Goal: Communication & Community: Answer question/provide support

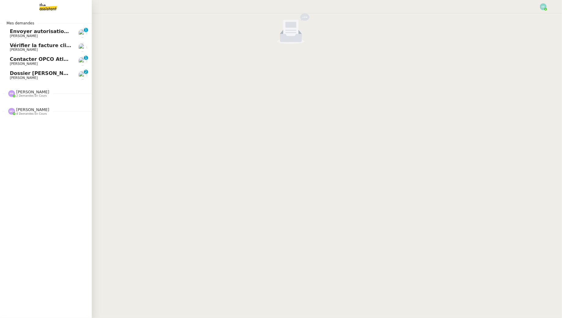
click at [27, 39] on link "Envoyer autorisation podcast pour signature [PERSON_NAME] 0 1 2 3 4 5 6 7 8 9" at bounding box center [46, 33] width 92 height 14
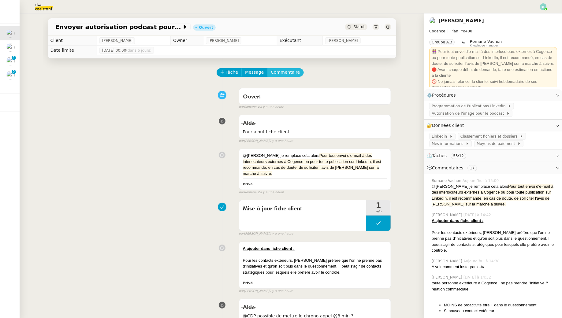
click at [280, 73] on span "Commentaire" at bounding box center [285, 72] width 29 height 7
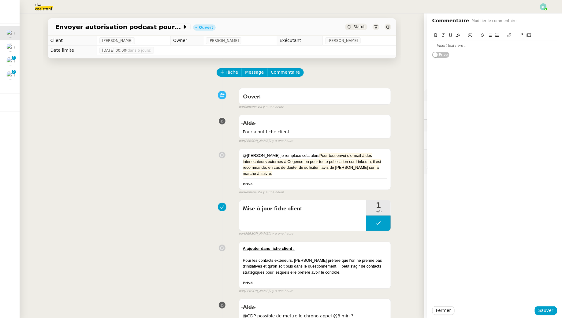
click at [441, 44] on div at bounding box center [494, 46] width 125 height 6
drag, startPoint x: 357, startPoint y: 167, endPoint x: 343, endPoint y: 193, distance: 29.2
click at [353, 180] on div "@[PERSON_NAME] je remplace cela alors Pour tout envoi d’e-mail à des interlocut…" at bounding box center [315, 169] width 152 height 40
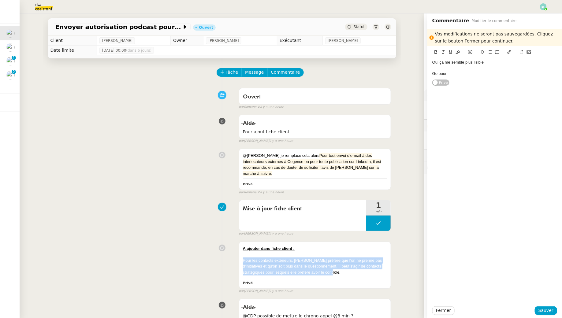
drag, startPoint x: 323, startPoint y: 267, endPoint x: 238, endPoint y: 255, distance: 86.0
click at [238, 255] on div "A ajouter dans fiche client : Pour les contacts extérieurs, [PERSON_NAME] préfè…" at bounding box center [222, 266] width 338 height 55
copy div "Pour les contacts extérieurs, [PERSON_NAME] préfère que l'on ne prenne pas d'in…"
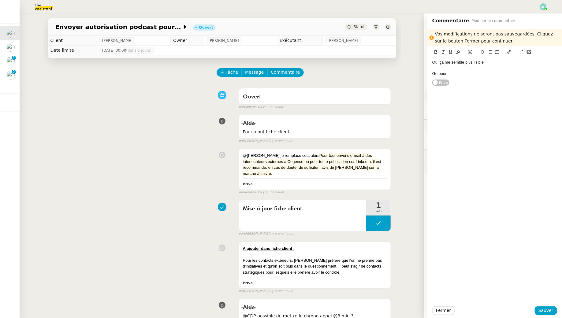
click at [464, 76] on div "Go pour" at bounding box center [494, 74] width 125 height 6
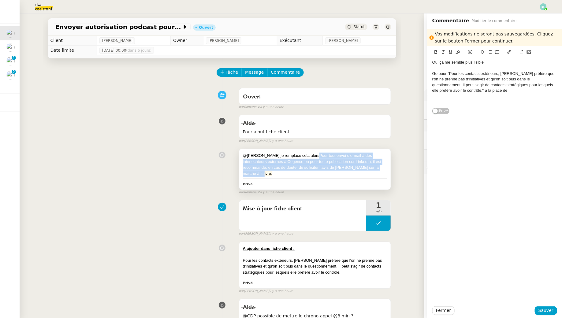
drag, startPoint x: 303, startPoint y: 156, endPoint x: 372, endPoint y: 169, distance: 70.1
click at [372, 169] on div "@[PERSON_NAME] je remplace cela alors Pour tout envoi d’e-mail à des interlocut…" at bounding box center [315, 165] width 144 height 24
copy span "Pour tout envoi d’e-mail à des interlocuteurs externes à Cogence ou pour toute …"
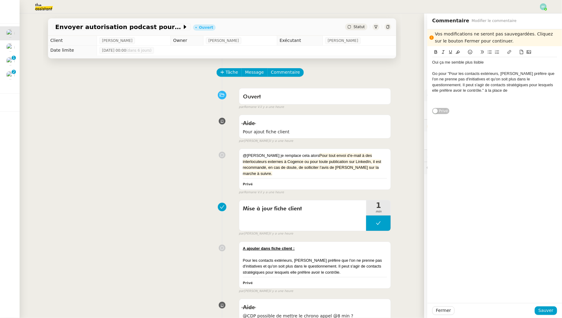
click at [486, 97] on div at bounding box center [494, 97] width 125 height 6
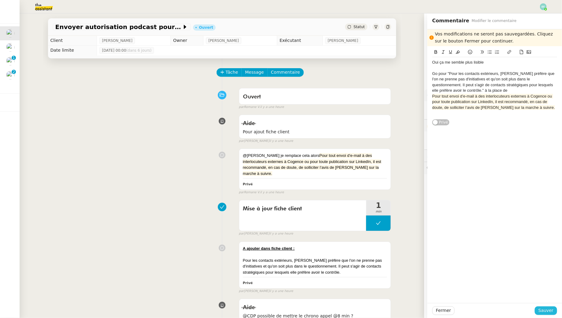
click at [542, 313] on span "Sauver" at bounding box center [546, 310] width 15 height 7
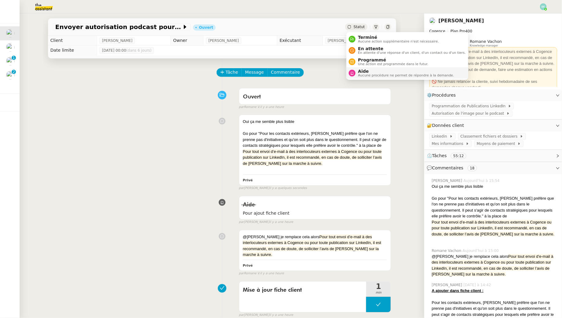
click at [363, 73] on span "Aide" at bounding box center [406, 71] width 96 height 5
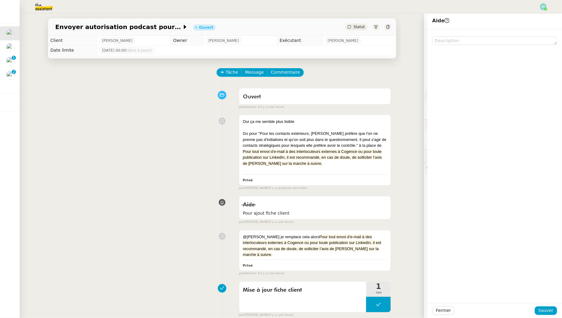
click at [485, 46] on div at bounding box center [495, 166] width 135 height 274
click at [481, 41] on textarea at bounding box center [494, 40] width 125 height 9
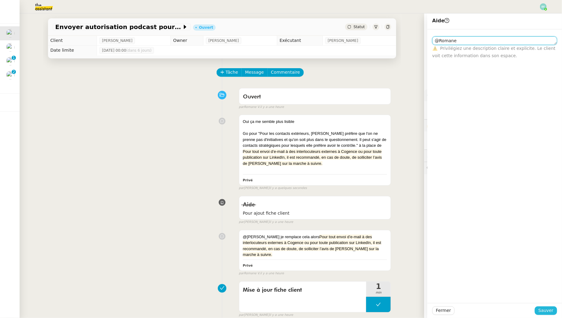
type textarea "@Romane"
click at [546, 309] on span "Sauver" at bounding box center [546, 310] width 15 height 7
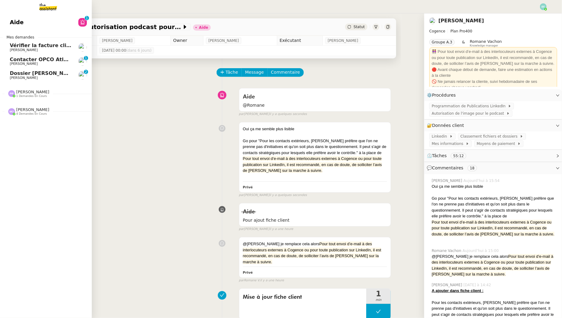
click at [18, 75] on span "Dossier [PERSON_NAME]" at bounding box center [44, 73] width 68 height 6
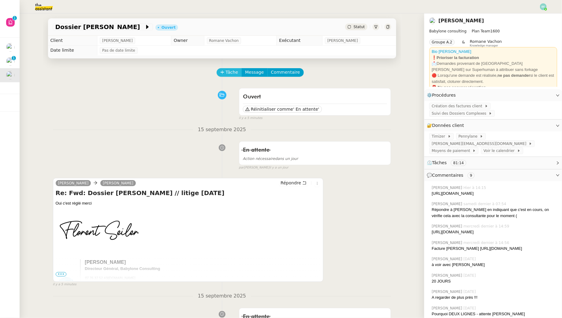
click at [230, 73] on span "Tâche" at bounding box center [232, 72] width 13 height 7
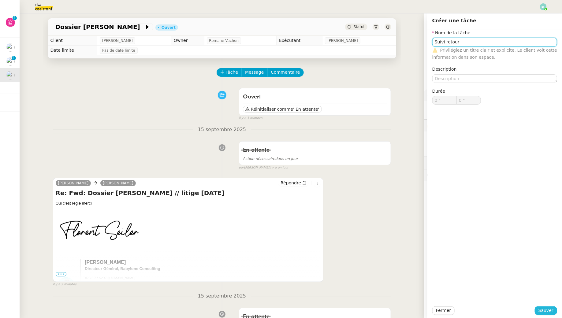
type input "Suivi retour"
click at [546, 311] on span "Sauver" at bounding box center [546, 310] width 15 height 7
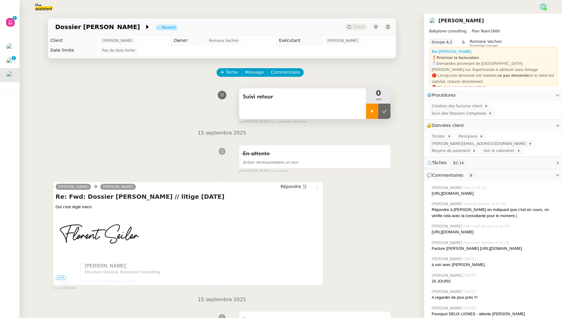
click at [373, 106] on div at bounding box center [372, 111] width 12 height 15
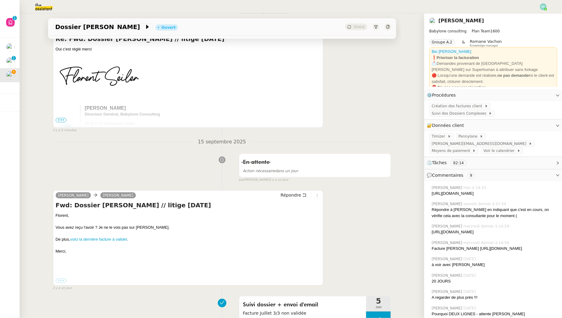
scroll to position [213, 0]
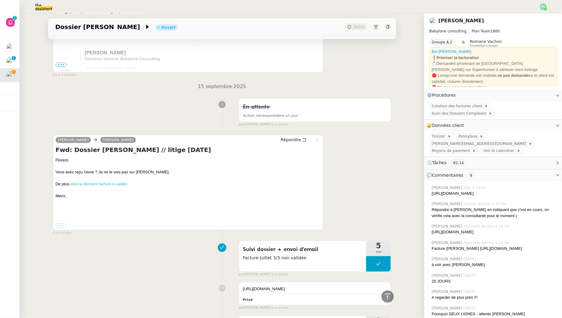
click at [95, 184] on link "voici la dernière facture à valider" at bounding box center [98, 184] width 57 height 5
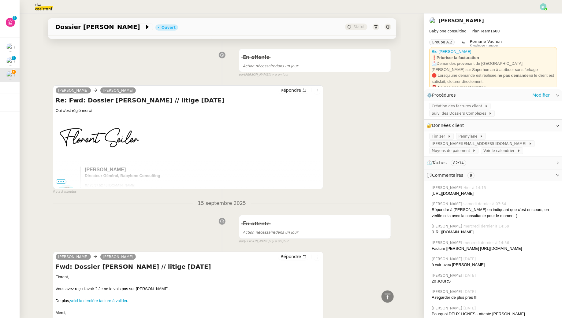
scroll to position [0, 0]
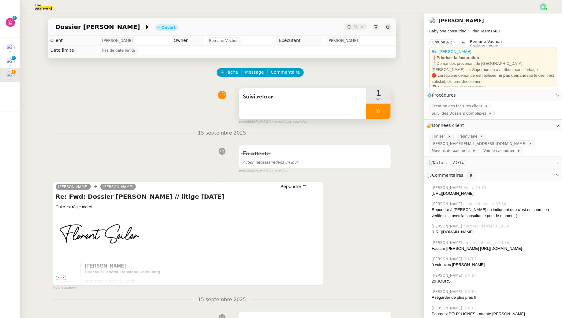
click at [382, 112] on div at bounding box center [378, 111] width 24 height 15
click at [382, 112] on icon at bounding box center [384, 111] width 5 height 5
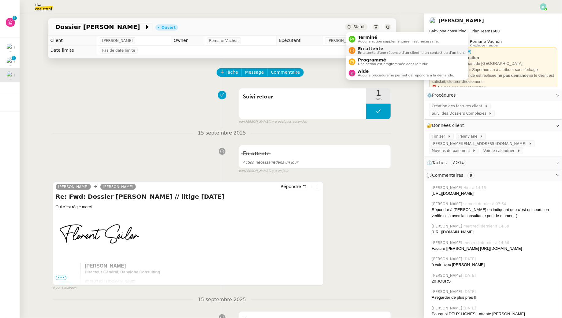
click at [361, 47] on span "En attente" at bounding box center [412, 48] width 108 height 5
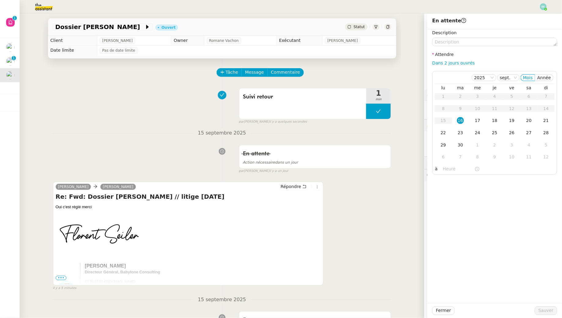
click at [362, 197] on div "[PERSON_NAME] [PERSON_NAME] Répondre Re: Fwd: Dossier [PERSON_NAME] // litige […" at bounding box center [222, 233] width 338 height 115
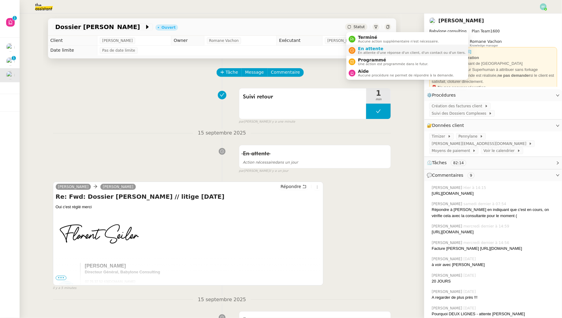
click at [365, 46] on span "En attente" at bounding box center [412, 48] width 108 height 5
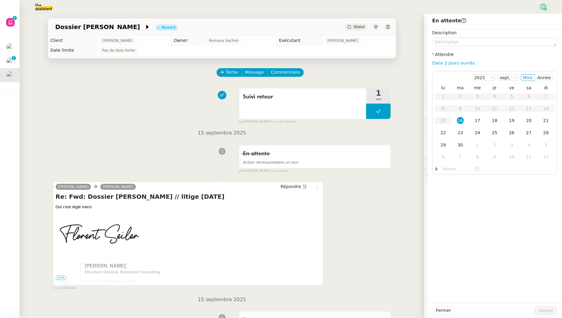
click at [297, 234] on div "[PERSON_NAME] Directeur Général, [DEMOGRAPHIC_DATA] Consulting 07 76 37 52 43 |…" at bounding box center [188, 284] width 265 height 137
click at [358, 220] on div "[PERSON_NAME] [PERSON_NAME] Répondre Re: Fwd: Dossier [PERSON_NAME] // litige […" at bounding box center [222, 233] width 338 height 115
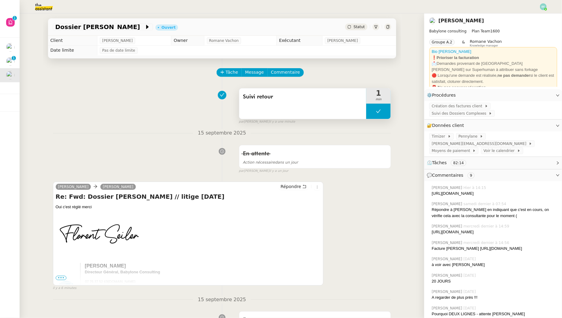
click at [382, 108] on button at bounding box center [378, 111] width 24 height 15
click at [370, 109] on div at bounding box center [372, 111] width 12 height 15
click at [234, 71] on span "Tâche" at bounding box center [232, 72] width 13 height 7
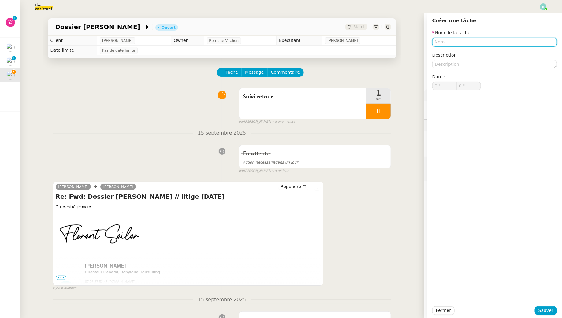
click at [471, 40] on input "text" at bounding box center [494, 42] width 125 height 9
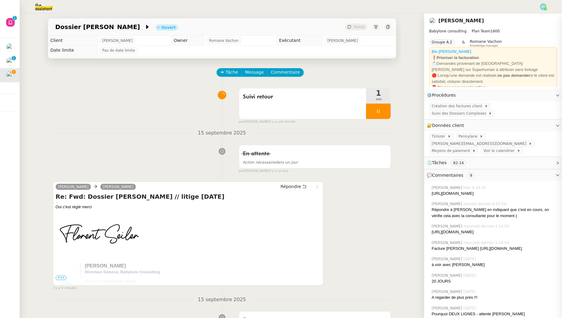
type input "E"
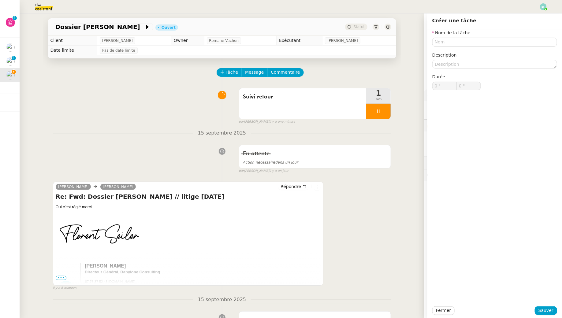
type input "0 '"
type input "0 ""
type input "0 '"
type input "0 ""
type input "0 '"
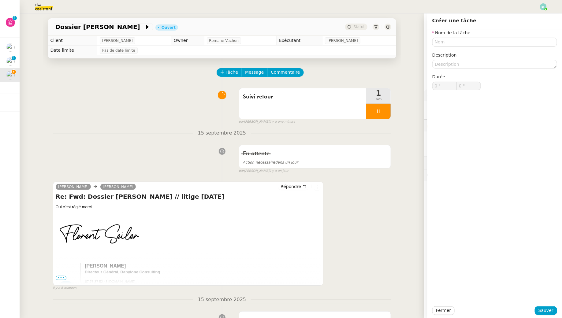
type input "0 ""
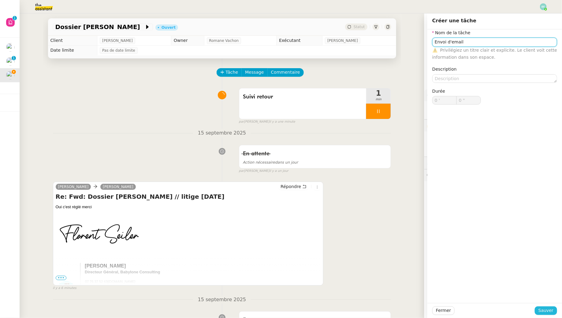
type input "Envoi d'email"
click at [545, 308] on span "Sauver" at bounding box center [546, 310] width 15 height 7
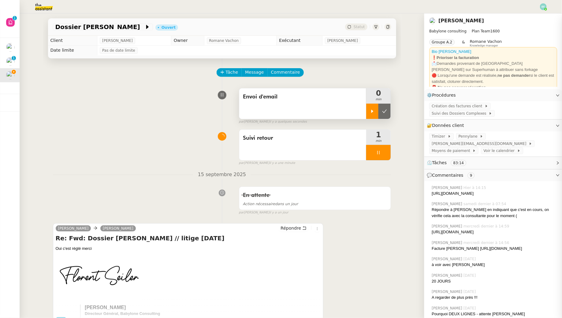
click at [373, 112] on icon at bounding box center [372, 111] width 5 height 5
click at [380, 155] on icon at bounding box center [378, 152] width 5 height 5
click at [380, 155] on button at bounding box center [385, 152] width 12 height 15
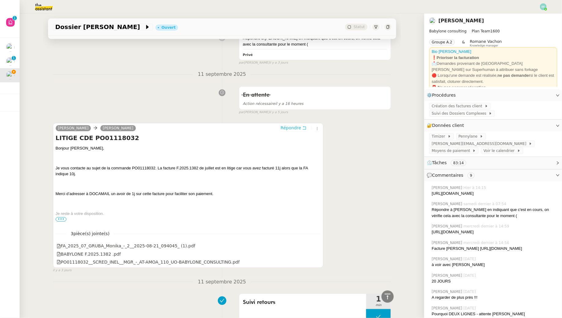
scroll to position [790, 0]
click at [304, 129] on icon at bounding box center [304, 127] width 4 height 4
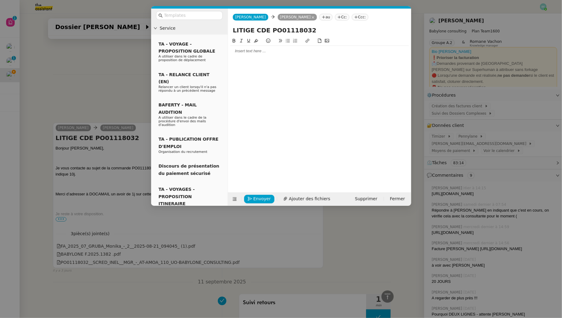
scroll to position [837, 0]
click at [295, 55] on div at bounding box center [319, 51] width 178 height 10
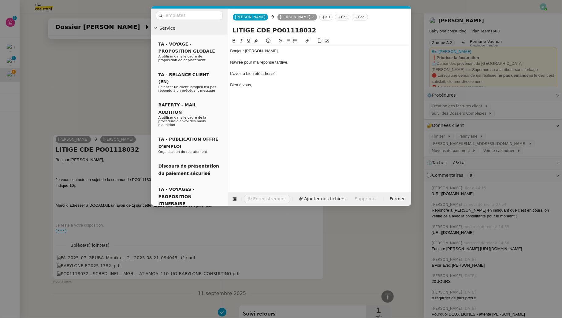
scroll to position [879, 0]
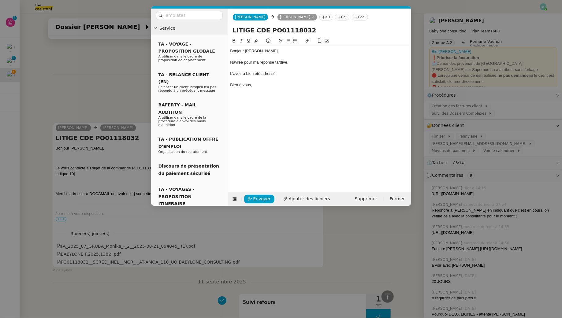
click at [242, 58] on div at bounding box center [319, 57] width 178 height 6
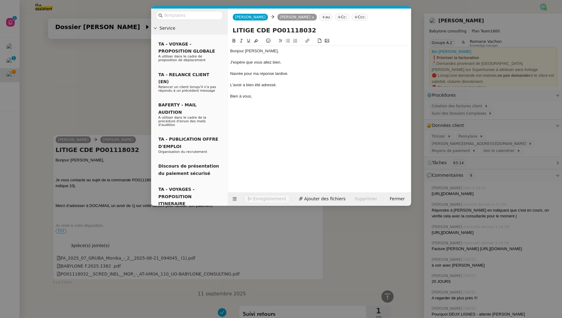
scroll to position [891, 0]
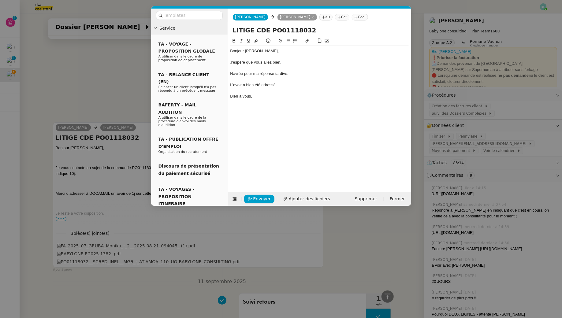
click at [233, 74] on div "Navrée pour ma réponse tardive." at bounding box center [319, 74] width 178 height 6
click at [288, 75] on div "Navrée pour ma réponse tardive." at bounding box center [319, 74] width 178 height 6
click at [253, 198] on span "Envoyer" at bounding box center [261, 199] width 17 height 7
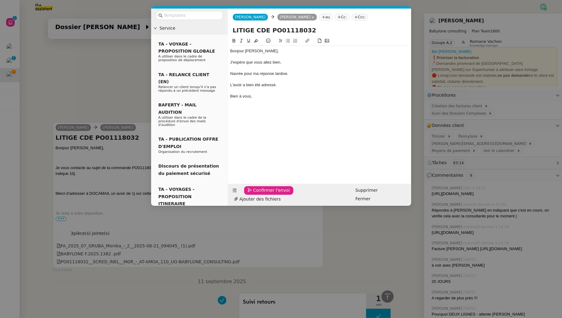
click at [253, 194] on span "Confirmer l'envoi" at bounding box center [271, 190] width 37 height 7
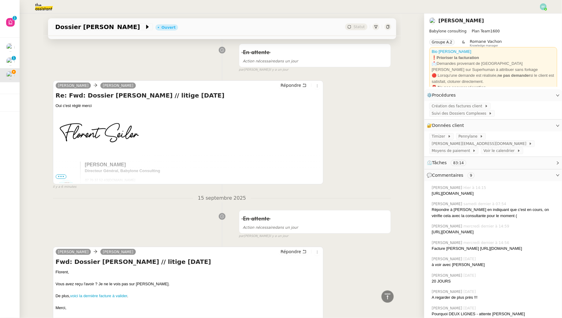
scroll to position [0, 0]
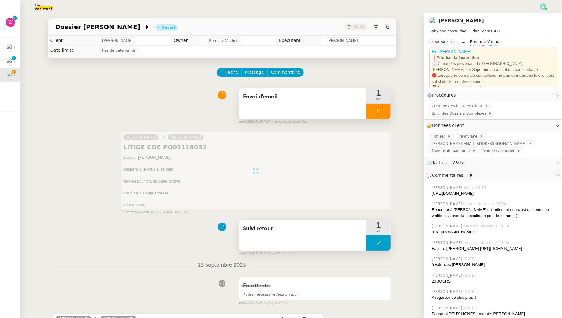
click at [383, 110] on div at bounding box center [378, 111] width 24 height 15
click at [387, 110] on icon at bounding box center [385, 111] width 5 height 3
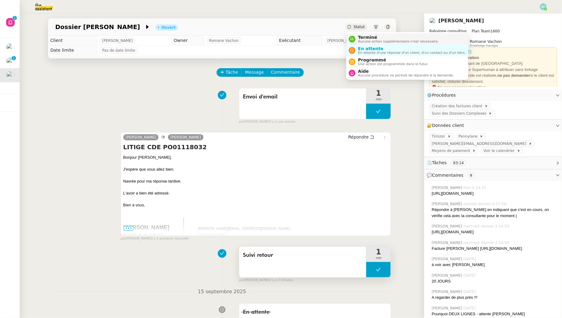
click at [356, 40] on div "Terminé Aucune action supplémentaire n'est nécessaire." at bounding box center [397, 39] width 83 height 8
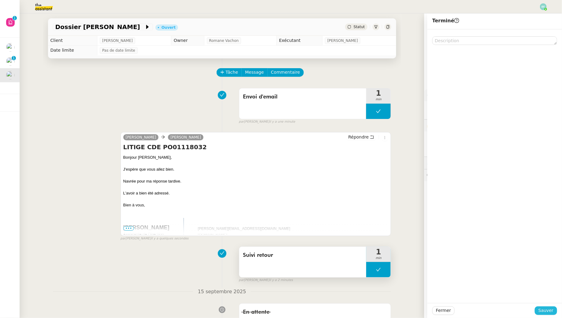
click at [545, 312] on span "Sauver" at bounding box center [546, 310] width 15 height 7
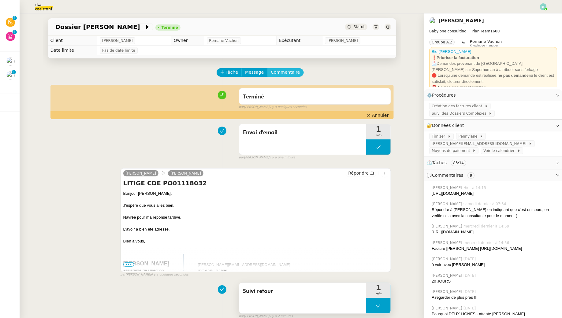
click at [279, 69] on span "Commentaire" at bounding box center [285, 72] width 29 height 7
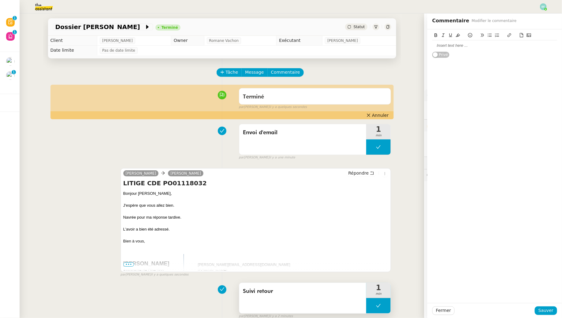
click at [435, 48] on div at bounding box center [494, 46] width 125 height 6
click at [544, 314] on span "Sauver" at bounding box center [546, 310] width 15 height 7
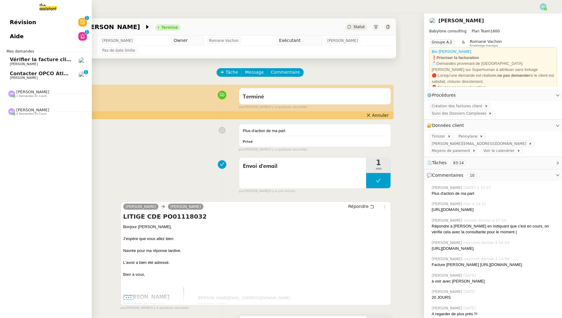
click at [15, 73] on span "Contacter OPCO Atlas pour financement formation" at bounding box center [80, 74] width 140 height 6
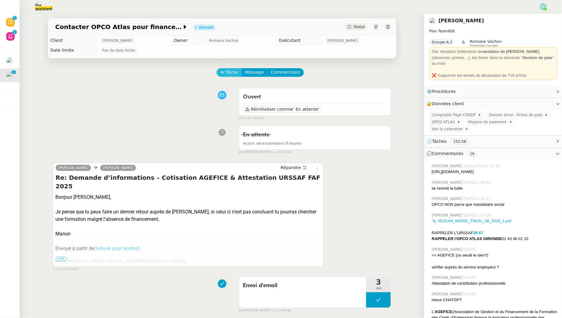
click at [227, 74] on span "Tâche" at bounding box center [232, 72] width 13 height 7
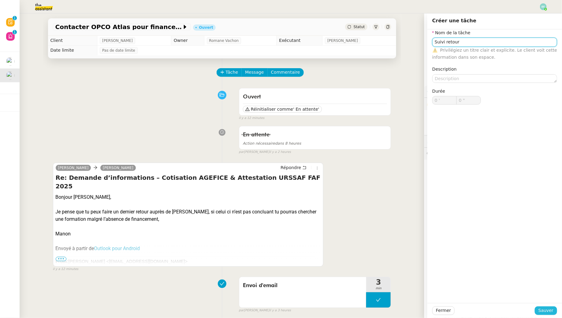
type input "Suivi retour"
click at [546, 312] on span "Sauver" at bounding box center [546, 310] width 15 height 7
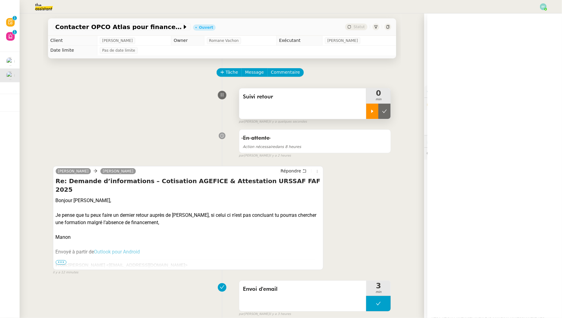
click at [370, 111] on div at bounding box center [372, 111] width 12 height 15
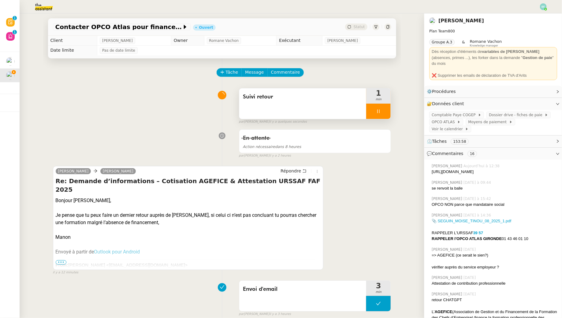
click at [377, 111] on icon at bounding box center [378, 111] width 5 height 5
click at [385, 110] on icon at bounding box center [384, 111] width 5 height 5
click at [229, 72] on span "Tâche" at bounding box center [232, 72] width 13 height 7
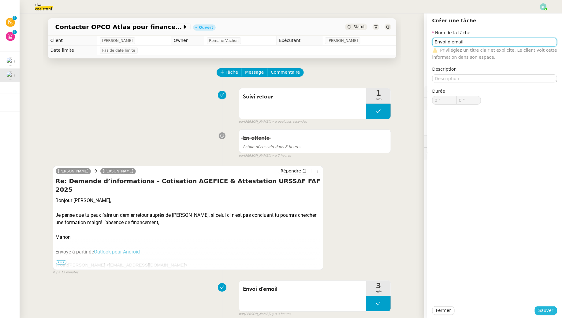
type input "Envoi d'email"
click at [549, 308] on span "Sauver" at bounding box center [546, 310] width 15 height 7
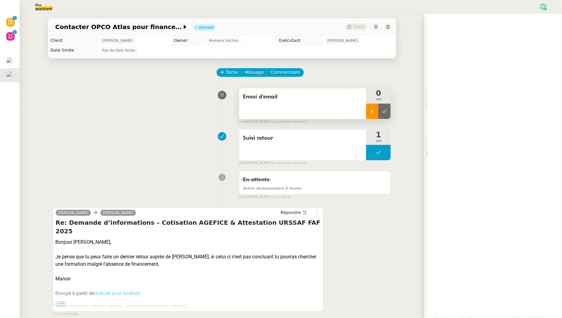
click at [375, 111] on icon at bounding box center [372, 111] width 5 height 5
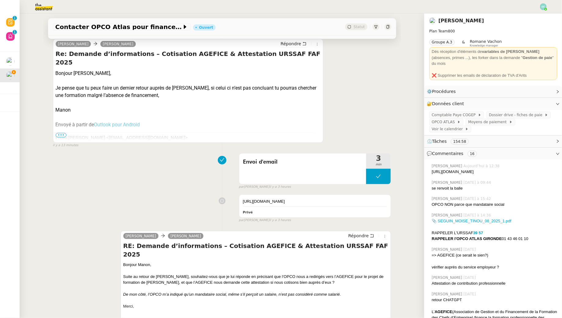
scroll to position [244, 0]
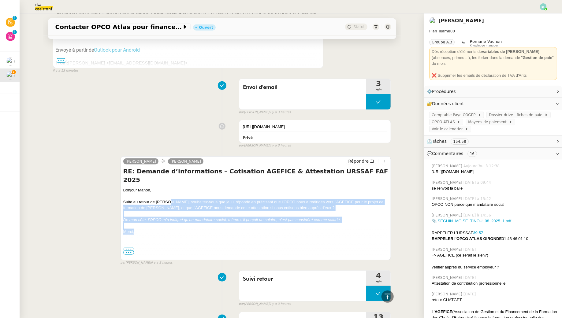
drag, startPoint x: 167, startPoint y: 191, endPoint x: 216, endPoint y: 223, distance: 58.9
copy div "ouhaitez-vous que je lui réponde en précisant que l’OPCO nous a redirigés vers …"
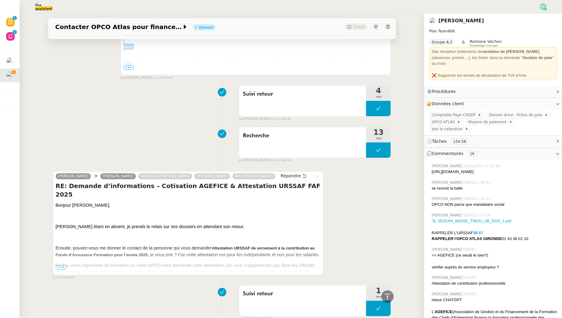
scroll to position [463, 0]
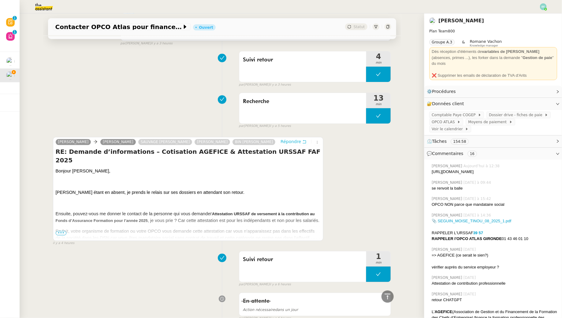
click at [307, 142] on button "Répondre" at bounding box center [293, 142] width 30 height 7
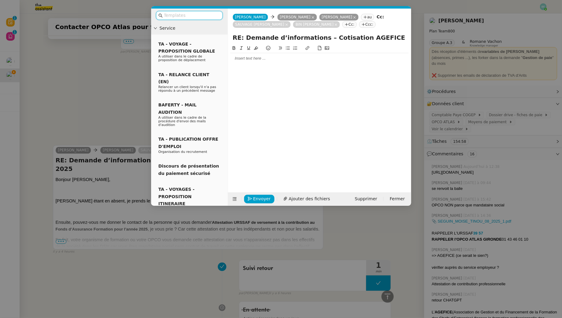
scroll to position [510, 0]
click at [303, 6] on div "[EMAIL_ADDRESS][DOMAIN_NAME]" at bounding box center [317, 4] width 80 height 11
copy div "[EMAIL_ADDRESS][DOMAIN_NAME]"
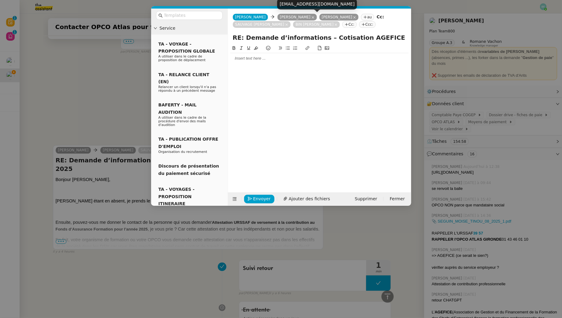
click at [342, 24] on nz-tag "Cc:" at bounding box center [349, 24] width 14 height 7
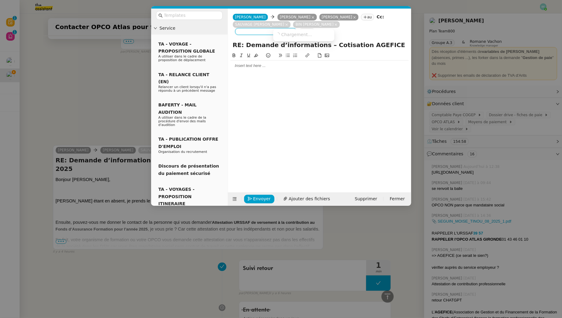
paste input "[EMAIL_ADDRESS][DOMAIN_NAME]"
type input "[EMAIL_ADDRESS][DOMAIN_NAME]"
click at [309, 34] on span "[PERSON_NAME]" at bounding box center [305, 34] width 59 height 5
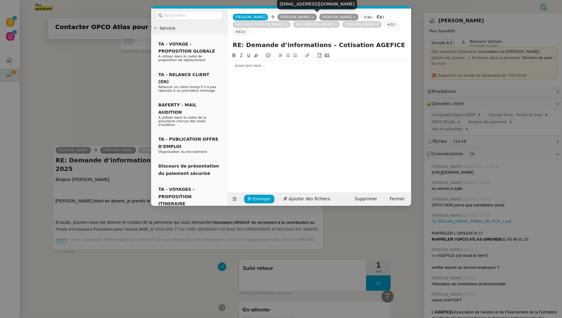
click at [353, 17] on icon at bounding box center [354, 17] width 3 height 3
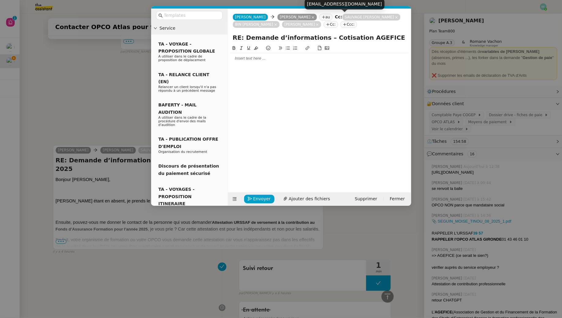
click at [269, 60] on div at bounding box center [319, 59] width 178 height 6
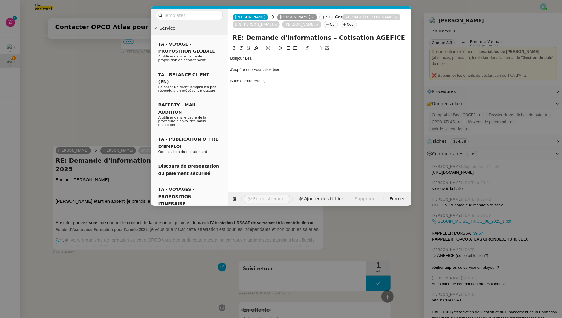
click at [101, 54] on nz-modal-container "Service TA - VOYAGE - PROPOSITION GLOBALE A utiliser dans le cadre de propositi…" at bounding box center [281, 159] width 562 height 318
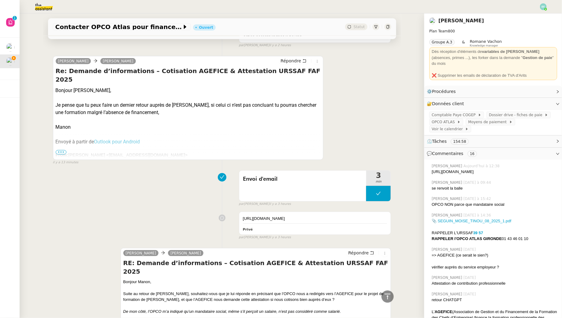
scroll to position [271, 0]
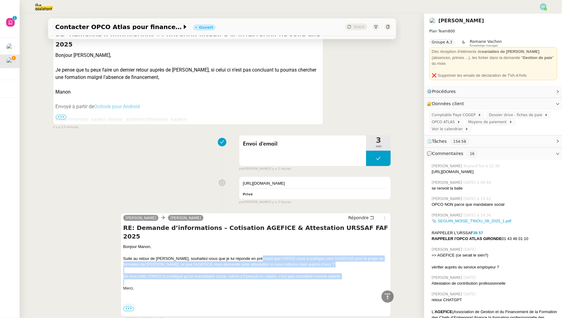
drag, startPoint x: 254, startPoint y: 240, endPoint x: 331, endPoint y: 264, distance: 80.0
copy div "l’OPCO nous a redirigés vers l’AGEFICE pour le projet de formation de [PERSON_N…"
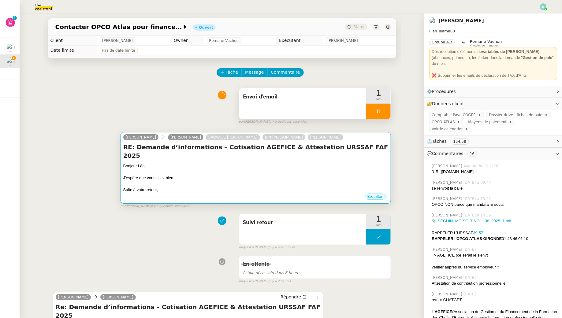
click at [296, 181] on div at bounding box center [255, 184] width 265 height 6
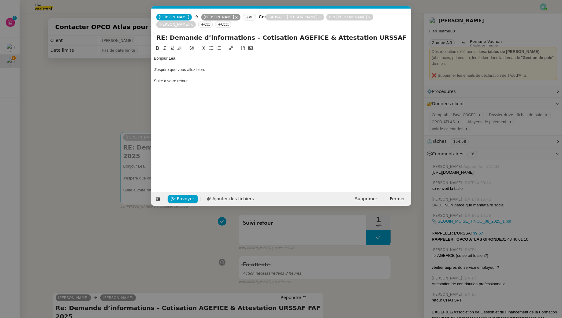
scroll to position [0, 13]
click at [218, 78] on div "Suite à votre retour," at bounding box center [281, 81] width 255 height 6
click at [221, 78] on div "Suite à votre retour, dans le cadre d'un financement" at bounding box center [281, 81] width 255 height 6
click at [0, 0] on lt-div at bounding box center [0, 0] width 0 height 0
click at [380, 62] on div at bounding box center [281, 65] width 255 height 6
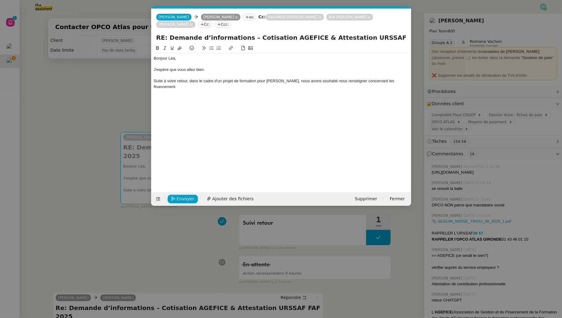
click at [371, 73] on div at bounding box center [281, 76] width 255 height 6
click at [0, 0] on lt-div at bounding box center [0, 0] width 0 height 0
click at [374, 78] on div "Suite à votre retour, dans le cadre d'un projet de formation pour [PERSON_NAME]…" at bounding box center [281, 83] width 255 height 11
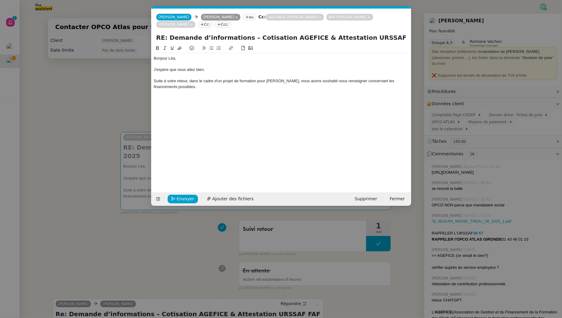
click at [128, 92] on nz-modal-container "Service TA - VOYAGE - PROPOSITION GLOBALE A utiliser dans le cadre de propositi…" at bounding box center [281, 159] width 562 height 318
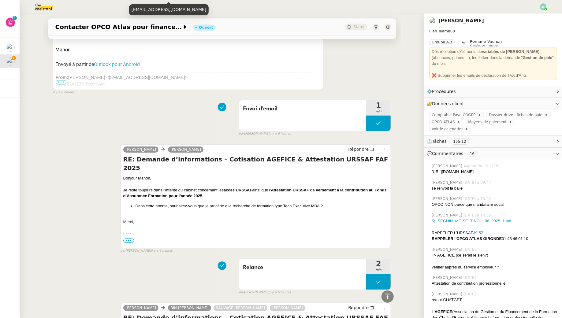
scroll to position [0, 0]
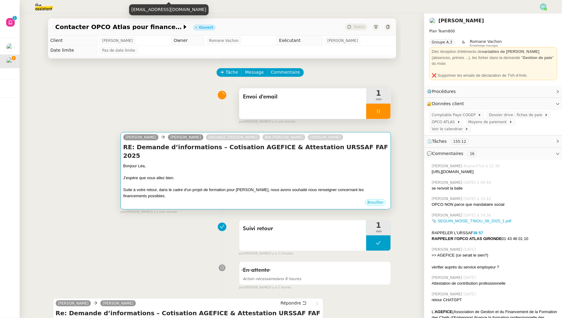
click at [255, 181] on div at bounding box center [255, 184] width 265 height 6
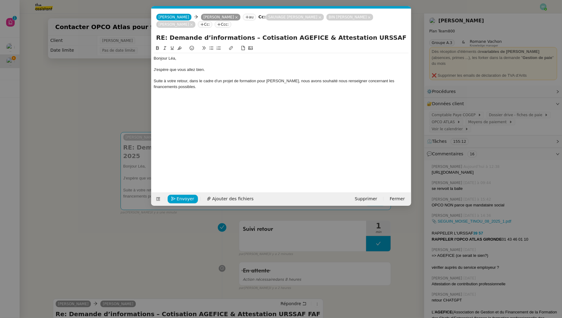
scroll to position [0, 13]
click at [258, 78] on div "Suite à votre retour, dans le cadre d'un projet de formation pour [PERSON_NAME]…" at bounding box center [281, 83] width 255 height 11
click at [229, 78] on div "Suite à votre retour, dans le cadre d'un projet de formation type "Tech Executi…" at bounding box center [281, 83] width 255 height 11
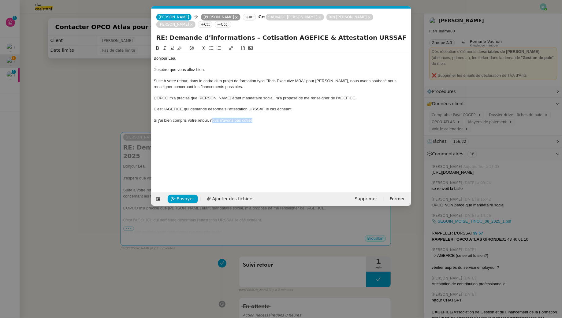
drag, startPoint x: 263, startPoint y: 112, endPoint x: 212, endPoint y: 113, distance: 50.8
click at [212, 118] on div "Si j'ai bien compris votre retour, nous n'avons pas cotisé" at bounding box center [281, 121] width 255 height 6
click at [258, 118] on div "Si j'ai bien compris votre retour, nous n'avons pas cotisé" at bounding box center [281, 121] width 255 height 6
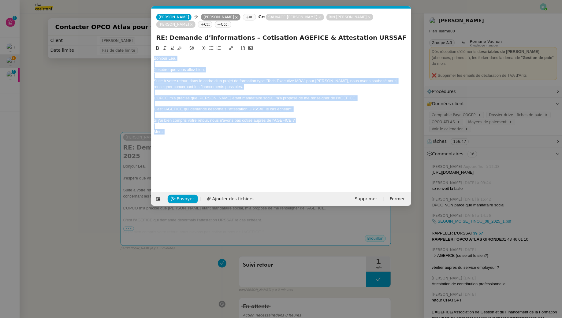
drag, startPoint x: 175, startPoint y: 129, endPoint x: 149, endPoint y: 27, distance: 104.6
click at [149, 27] on nz-modal-container "Service TA - VOYAGE - PROPOSITION GLOBALE A utiliser dans le cadre de propositi…" at bounding box center [281, 159] width 562 height 318
copy div "Bonjour [PERSON_NAME], J'espère que vous allez bien. Suite à votre retour, dans…"
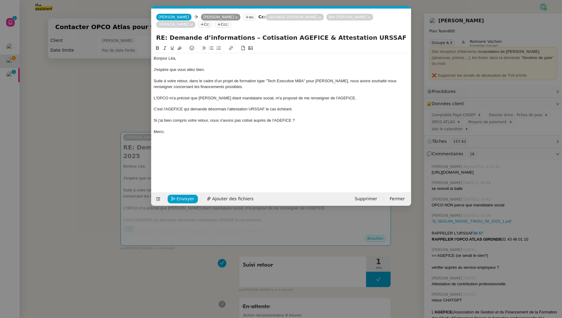
click at [245, 133] on div "Bonjour [PERSON_NAME], J'espère que vous allez bien. Suite à votre retour, dans…" at bounding box center [281, 114] width 255 height 138
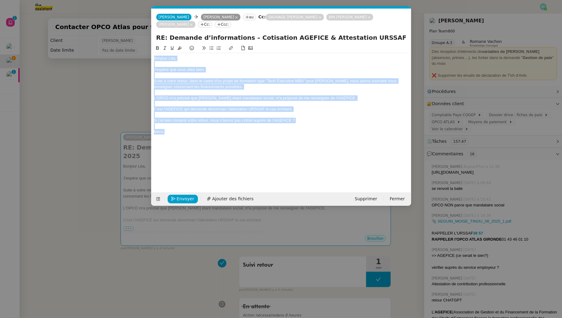
drag, startPoint x: 198, startPoint y: 125, endPoint x: 121, endPoint y: 42, distance: 113.5
click at [121, 42] on nz-modal-container "Service TA - VOYAGE - PROPOSITION GLOBALE A utiliser dans le cadre de propositi…" at bounding box center [281, 159] width 562 height 318
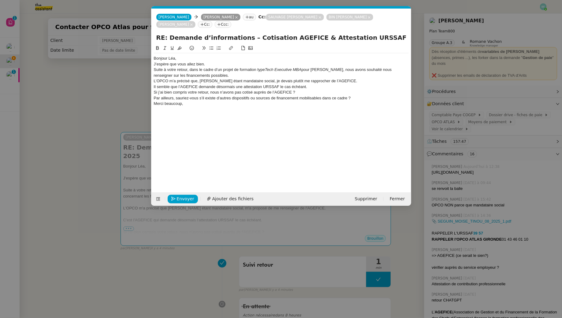
scroll to position [0, 0]
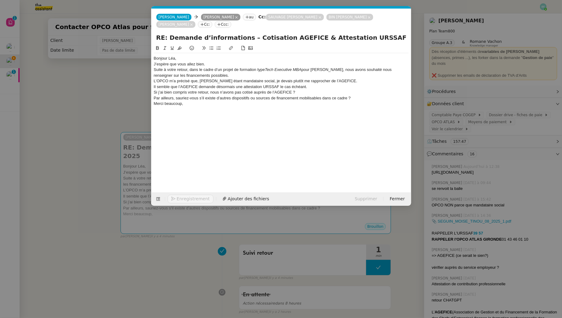
click at [179, 56] on div "Bonjour Léa," at bounding box center [281, 59] width 255 height 6
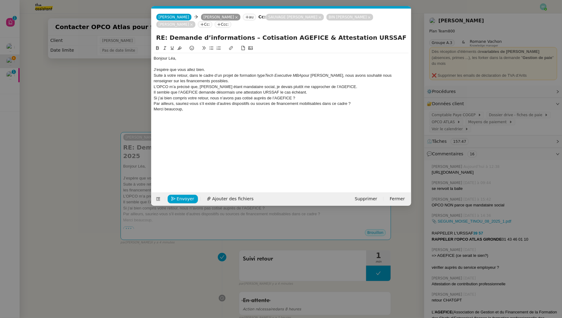
click at [212, 67] on div "J’espère que vous allez bien." at bounding box center [281, 70] width 255 height 6
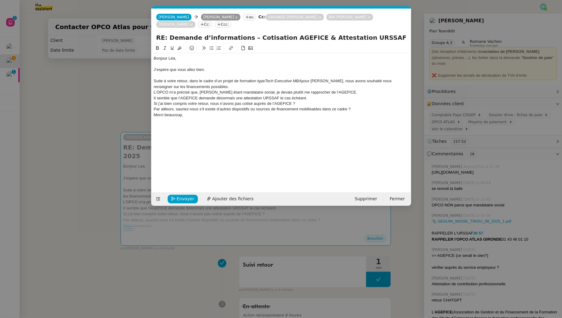
click at [225, 79] on div "Suite à votre retour, dans le cadre d’un projet de formation type Tech Executiv…" at bounding box center [281, 83] width 255 height 11
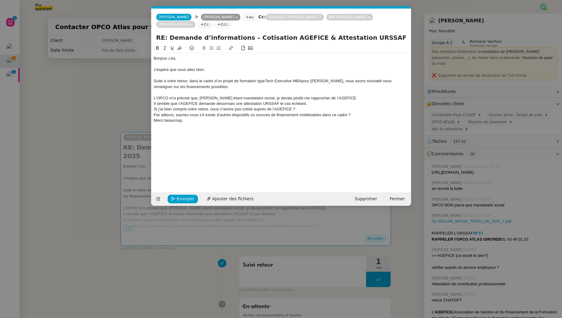
click at [251, 95] on div "L’OPCO m’a précisé que, [PERSON_NAME] étant mandataire social, je devais plutôt…" at bounding box center [281, 98] width 255 height 6
click at [353, 95] on div "L’OPCO m’a précisé que, [PERSON_NAME] étant mandataire social, je devais plutôt…" at bounding box center [281, 98] width 255 height 6
drag, startPoint x: 180, startPoint y: 101, endPoint x: 145, endPoint y: 102, distance: 34.9
click at [145, 102] on nz-modal-container "Service TA - VOYAGE - PROPOSITION GLOBALE A utiliser dans le cadre de propositi…" at bounding box center [281, 159] width 562 height 318
click at [176, 106] on div "L’AGEFICE demande désormais une attestation URSSAF le cas échéant." at bounding box center [281, 109] width 255 height 6
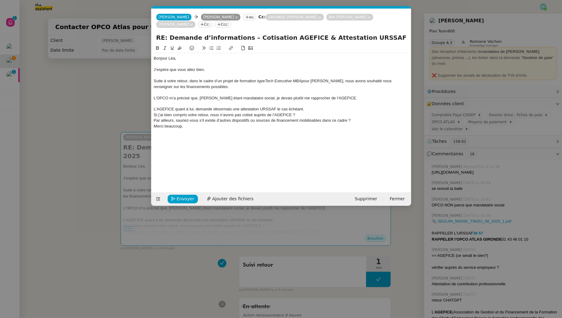
click at [225, 106] on div "L’AGEFICE quant à lui, demande désormais une attestation URSSAF le cas échéant." at bounding box center [281, 109] width 255 height 6
click at [184, 106] on div "L’AGEFICE quant à lui, demande une attestation URSSAF le cas échéant." at bounding box center [281, 109] width 255 height 6
click at [129, 99] on nz-modal-container "Service TA - VOYAGE - PROPOSITION GLOBALE A utiliser dans le cadre de propositi…" at bounding box center [281, 159] width 562 height 318
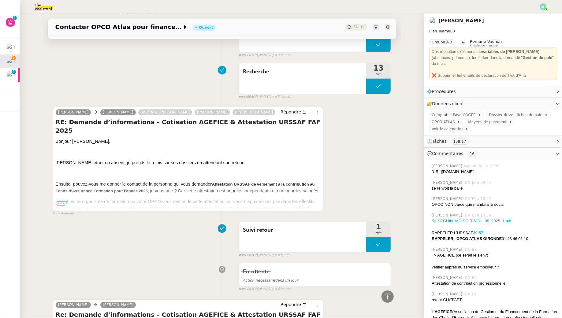
scroll to position [637, 0]
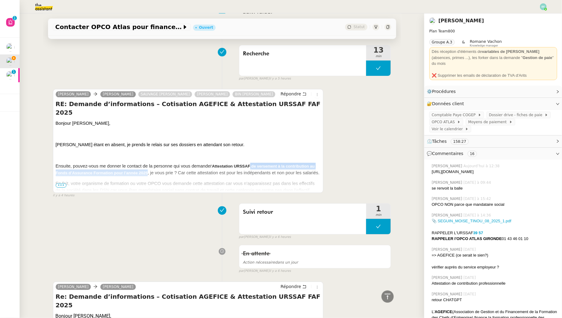
drag, startPoint x: 251, startPoint y: 156, endPoint x: 147, endPoint y: 162, distance: 104.5
click at [147, 164] on strong "Attestation URSSAF de versement à la contribution au Fonds d’Assurance Formatio…" at bounding box center [185, 169] width 259 height 11
copy strong "de versement à la contribution au Fonds d’Assurance Formation pour l’année 2025"
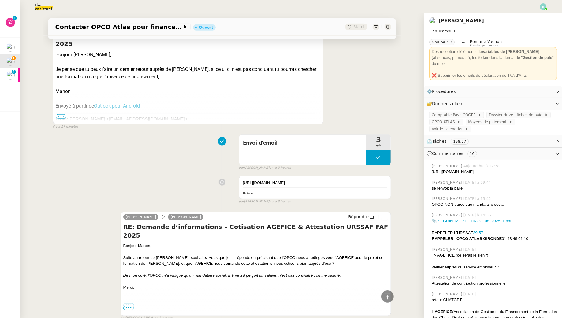
scroll to position [0, 0]
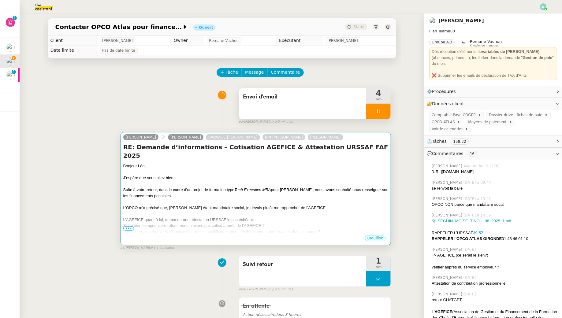
click at [252, 175] on div "J’espère que vous allez bien." at bounding box center [255, 178] width 265 height 6
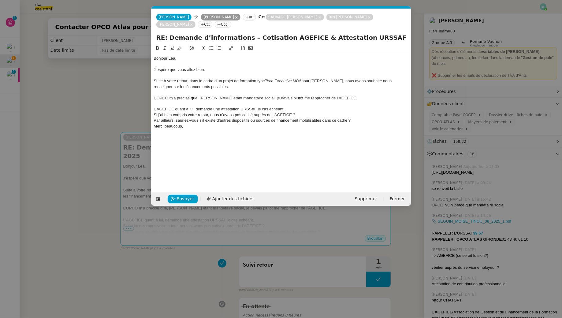
scroll to position [0, 13]
click at [288, 106] on div "L’AGEFICE quant à lui, demande une attestation URSSAF le cas échéant." at bounding box center [281, 109] width 255 height 6
drag, startPoint x: 294, startPoint y: 101, endPoint x: 258, endPoint y: 99, distance: 36.4
click at [258, 106] on div "L’AGEFICE quant à lui, demande une attestation URSSAF le cas échéant." at bounding box center [281, 109] width 255 height 6
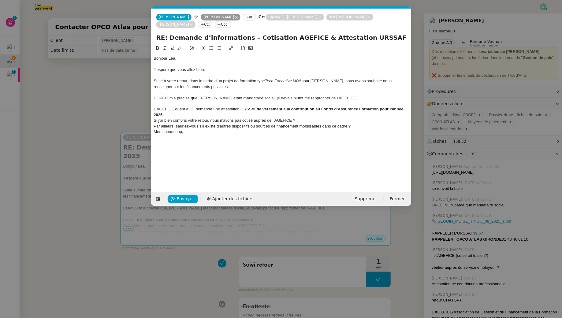
scroll to position [0, 0]
click at [264, 107] on strong "de versement à la contribution au Fonds d’Assurance Formation pour l’année 2025" at bounding box center [279, 112] width 251 height 10
drag, startPoint x: 278, startPoint y: 106, endPoint x: 279, endPoint y: 103, distance: 3.6
click at [279, 106] on div "L’AGEFICE quant à lui, demande une attestation URSSAF précisant le versement à …" at bounding box center [281, 111] width 255 height 11
click at [158, 46] on icon at bounding box center [157, 48] width 4 height 4
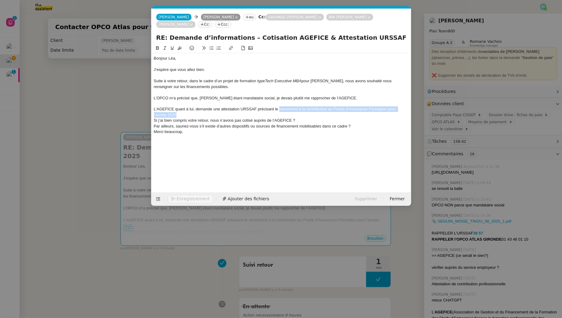
click at [202, 106] on div "L’AGEFICE quant à lui, demande une attestation URSSAF précisant le versement à …" at bounding box center [281, 111] width 255 height 11
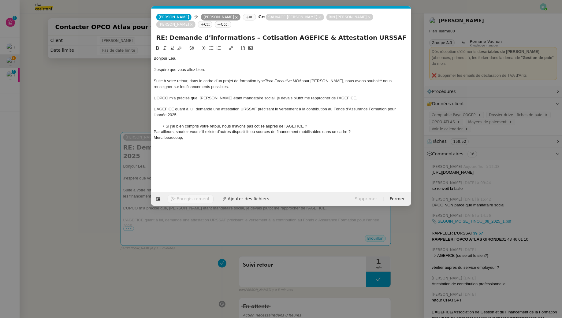
click at [109, 104] on nz-modal-container "Service TA - VOYAGE - PROPOSITION GLOBALE A utiliser dans le cadre de propositi…" at bounding box center [281, 159] width 562 height 318
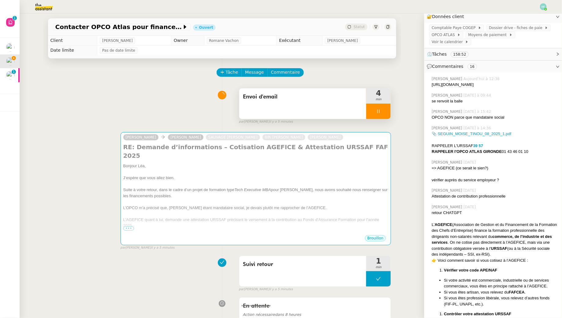
scroll to position [123, 0]
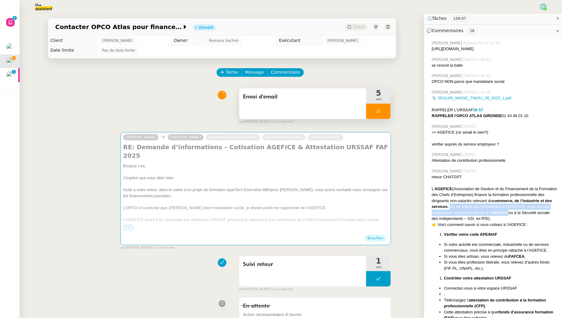
drag, startPoint x: 458, startPoint y: 193, endPoint x: 517, endPoint y: 201, distance: 59.3
click at [517, 201] on div "L’ AGEFICE (Association de Gestion et du Financement de la Formation des Chefs …" at bounding box center [494, 204] width 125 height 36
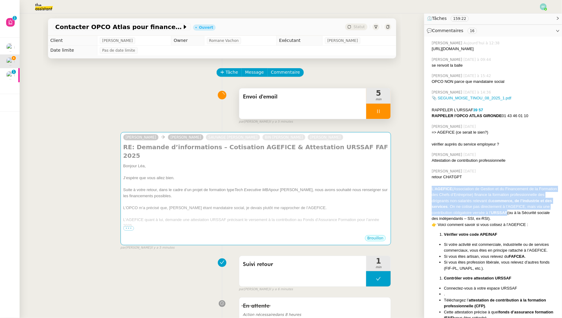
drag, startPoint x: 432, startPoint y: 176, endPoint x: 516, endPoint y: 200, distance: 88.0
click at [516, 200] on div "[PERSON_NAME] [DATE] retour CHATGPT L’ AGEFICE (Association de Gestion et du Fi…" at bounding box center [493, 286] width 128 height 241
copy div "L’ AGEFICE (Association de Gestion et du Financement de la Formation des Chefs …"
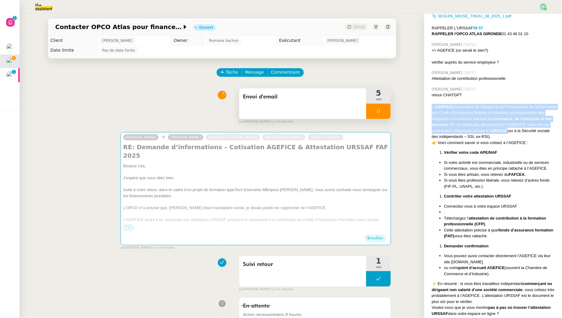
scroll to position [206, 0]
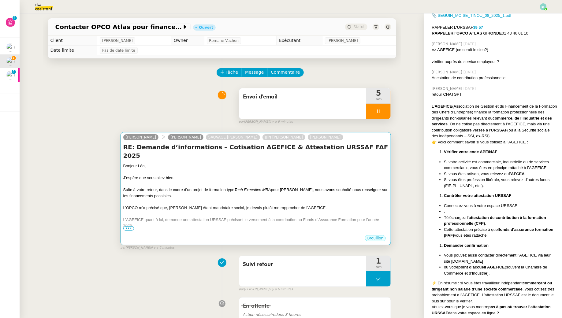
click at [308, 175] on div "J’espère que vous allez bien." at bounding box center [255, 178] width 265 height 6
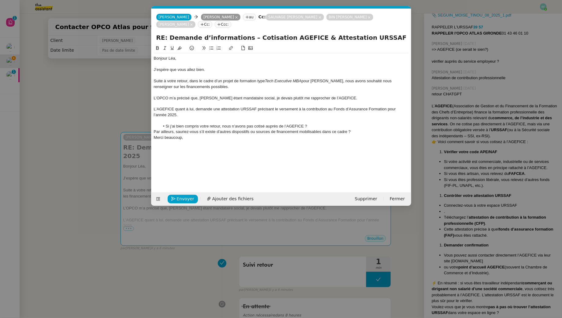
scroll to position [0, 13]
click at [232, 106] on div "L’AGEFICE quant à lui, demande une attestation URSSAF précisant le versement à …" at bounding box center [281, 111] width 255 height 11
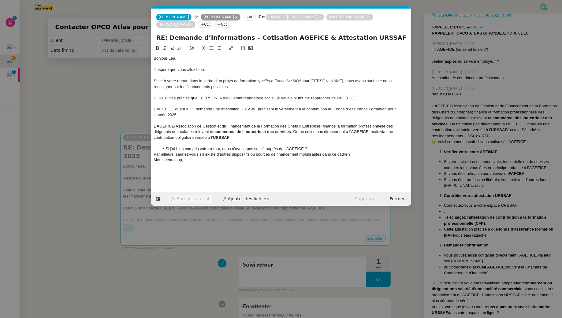
scroll to position [0, 0]
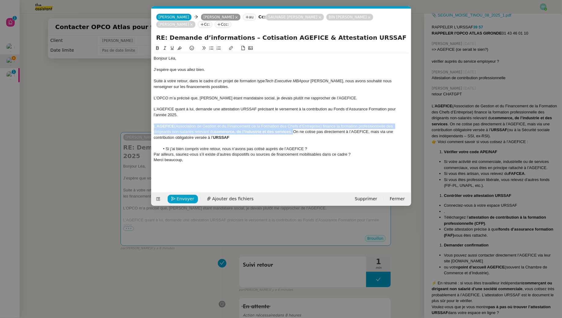
drag, startPoint x: 296, startPoint y: 125, endPoint x: 151, endPoint y: 118, distance: 145.5
click at [151, 118] on nz-modal-container "Service TA - VOYAGE - PROPOSITION GLOBALE A utiliser dans le cadre de propositi…" at bounding box center [281, 159] width 562 height 318
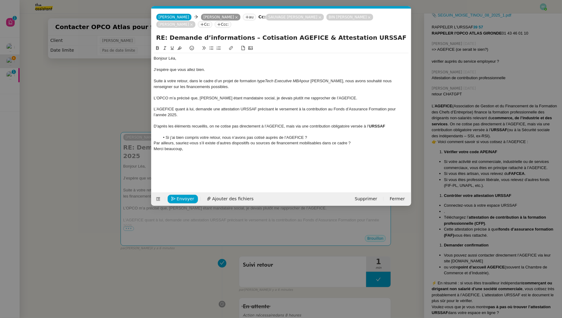
click at [390, 124] on div "D'après les éléments recueillis, on ne cotise pas directement à l’AGEFICE, mais…" at bounding box center [281, 127] width 255 height 6
click at [283, 129] on div at bounding box center [281, 132] width 255 height 6
click at [320, 129] on li "Si j’ai bien compris votre retour, nous n’avons pas cotisé auprès de l’AGEFICE ?" at bounding box center [284, 132] width 249 height 6
click at [356, 140] on div "Par ailleurs, sauriez-vous s’il existe d’autres dispositifs ou sources de finan…" at bounding box center [281, 143] width 255 height 6
click at [191, 78] on div "Suite à votre retour, dans le cadre d’un projet de formation type Tech Executiv…" at bounding box center [281, 83] width 255 height 11
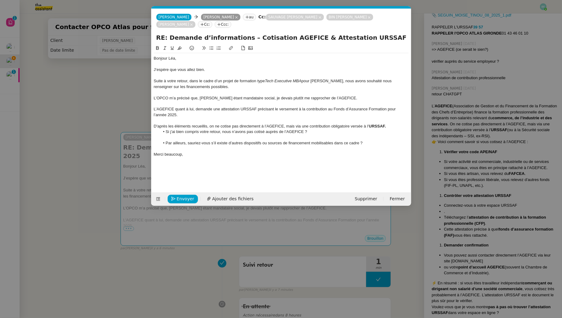
click at [221, 80] on div "Suite à votre retour, dans le cadre d’un projet de formation type Tech Executiv…" at bounding box center [281, 83] width 255 height 11
click at [218, 108] on div "L’AGEFICE quant à lui, demande une attestation URSSAF précisant le versement à …" at bounding box center [281, 111] width 255 height 11
drag, startPoint x: 194, startPoint y: 108, endPoint x: 146, endPoint y: 99, distance: 49.2
click at [146, 99] on nz-modal-container "Service TA - VOYAGE - PROPOSITION GLOBALE A utiliser dans le cadre de propositi…" at bounding box center [281, 159] width 562 height 318
click at [192, 118] on div at bounding box center [281, 121] width 255 height 6
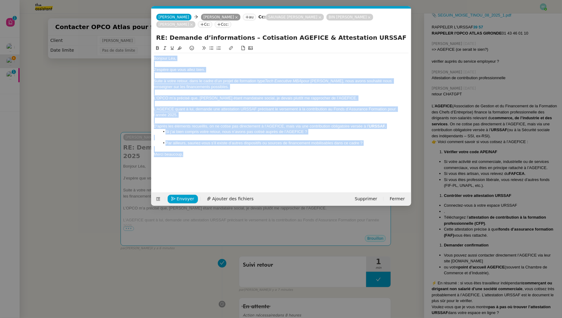
drag, startPoint x: 191, startPoint y: 150, endPoint x: 124, endPoint y: 28, distance: 139.6
click at [124, 28] on nz-modal-container "Service TA - VOYAGE - PROPOSITION GLOBALE A utiliser dans le cadre de propositi…" at bounding box center [281, 159] width 562 height 318
copy div "Bonjour [PERSON_NAME], J’espère que vous allez bien. Suite à votre retour, dans…"
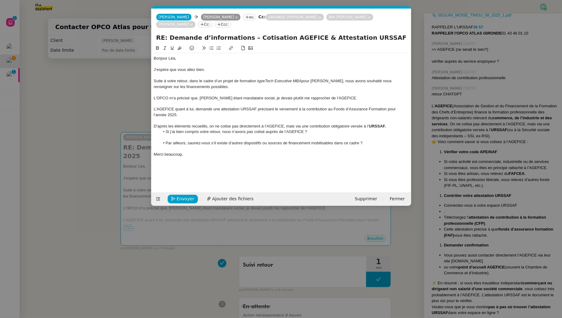
drag, startPoint x: 188, startPoint y: 151, endPoint x: 197, endPoint y: 151, distance: 8.9
click at [188, 151] on div "Bonjour [PERSON_NAME], J’espère que vous allez bien. Suite à votre retour, dans…" at bounding box center [281, 106] width 255 height 106
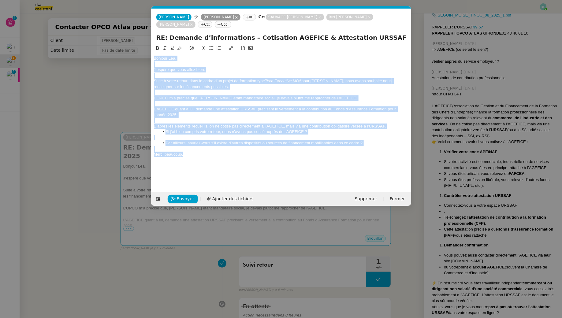
drag, startPoint x: 194, startPoint y: 150, endPoint x: 130, endPoint y: 39, distance: 128.0
click at [130, 39] on nz-modal-container "Service TA - VOYAGE - PROPOSITION GLOBALE A utiliser dans le cadre de propositi…" at bounding box center [281, 159] width 562 height 318
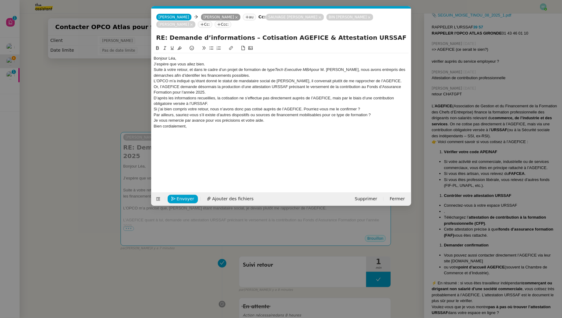
click at [180, 56] on div "Bonjour Léa," at bounding box center [281, 59] width 255 height 6
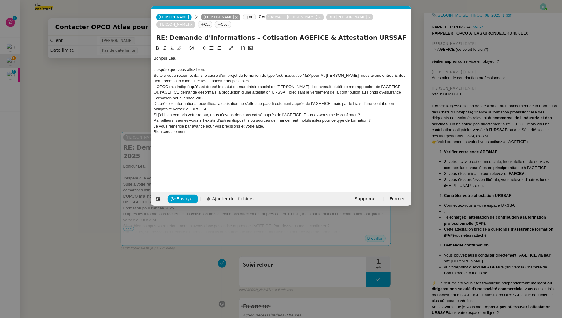
click at [219, 67] on div "J’espère que vous allez bien." at bounding box center [281, 70] width 255 height 6
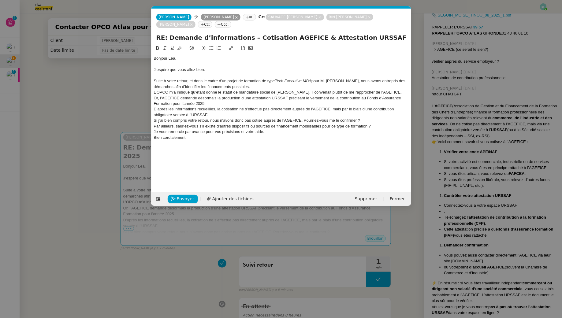
click at [252, 81] on div "Suite à votre retour, et dans le cadre d’un projet de formation de type Tech Ex…" at bounding box center [281, 83] width 255 height 11
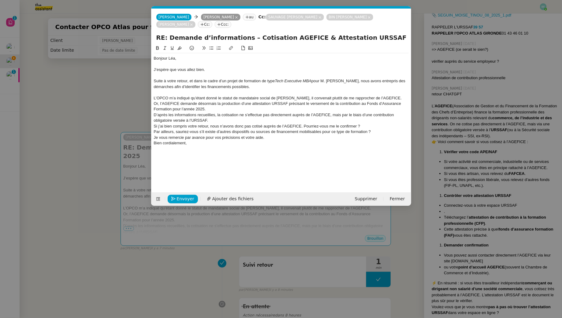
click at [284, 90] on div at bounding box center [281, 93] width 255 height 6
click at [201, 95] on div "L’OPCO m’a indiqué qu’étant donné le statut de mandataire social de [PERSON_NAM…" at bounding box center [281, 98] width 255 height 6
click at [390, 95] on div "L’OPCO m’a indiqué qu’étant donné le statut de mandataire social de [PERSON_NAM…" at bounding box center [281, 98] width 255 height 6
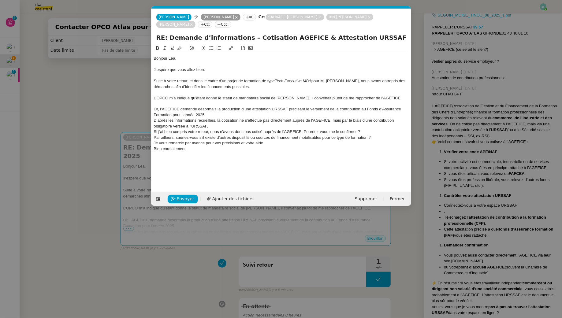
click at [278, 106] on div "Or, l’AGEFICE demande désormais la production d’une attestation URSSAF précisan…" at bounding box center [281, 111] width 255 height 11
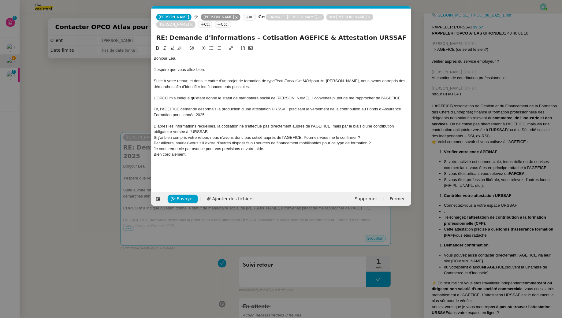
click at [214, 124] on div "D’après les informations recueillies, la cotisation ne s’effectue pas directeme…" at bounding box center [281, 129] width 255 height 11
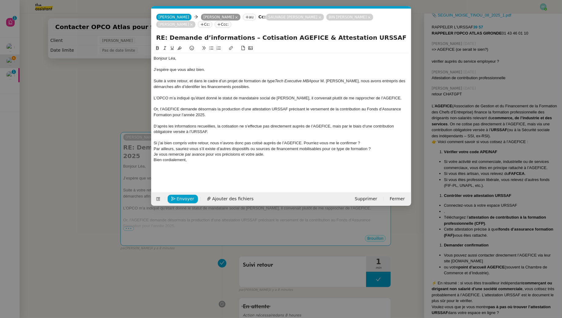
click at [234, 106] on div "Or, l’AGEFICE demande désormais la production d’une attestation URSSAF précisan…" at bounding box center [281, 111] width 255 height 11
click at [226, 106] on div "Or, l’AGEFICE demande désormais la d’une attestation URSSAF précisant le versem…" at bounding box center [281, 111] width 255 height 11
click at [210, 106] on div "Or, l’AGEFICE demande désormais l'attestation URSSAF précisant le versement de …" at bounding box center [281, 111] width 255 height 11
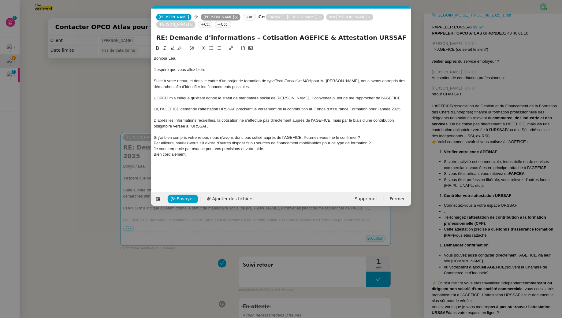
click at [223, 112] on div at bounding box center [281, 115] width 255 height 6
click at [219, 118] on div "D’après les informations recueillies, la cotisation ne s’effectue pas directeme…" at bounding box center [281, 123] width 255 height 11
drag, startPoint x: 217, startPoint y: 120, endPoint x: 153, endPoint y: 113, distance: 64.3
click at [153, 113] on nz-spin "Bonjour [PERSON_NAME], J’espère que vous allez bien. Suite à votre retour, et d…" at bounding box center [281, 115] width 260 height 141
click at [164, 46] on icon at bounding box center [165, 48] width 4 height 4
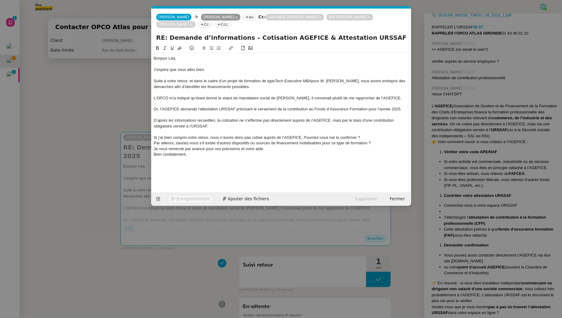
click at [184, 129] on div at bounding box center [281, 132] width 255 height 6
click at [305, 135] on div "Si j’ai bien compris votre retour, nous n’avons donc pas cotisé auprès de l’AGE…" at bounding box center [281, 138] width 255 height 6
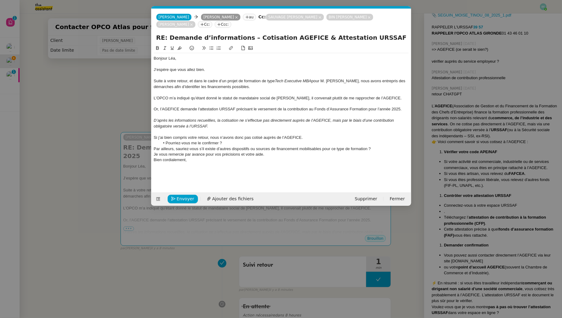
click at [264, 140] on li "Pourriez-vous me le confirmer ?" at bounding box center [284, 143] width 249 height 6
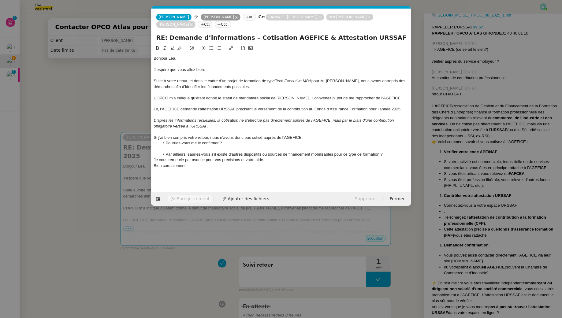
click at [282, 146] on div at bounding box center [281, 149] width 255 height 6
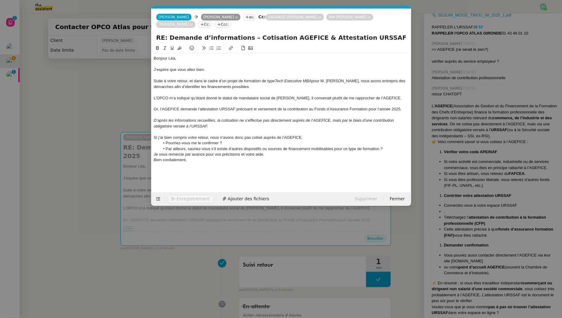
click at [275, 152] on div "Je vous remercie par avance pour vos précisions et votre aide." at bounding box center [281, 155] width 255 height 6
click at [387, 146] on li "Par ailleurs, sauriez-vous s’il existe d’autres dispositifs ou sources de finan…" at bounding box center [284, 149] width 249 height 6
click at [267, 157] on div "Je vous remercie par avance pour vos précisions et votre aide." at bounding box center [281, 160] width 255 height 6
click at [191, 169] on div "Bien cordialement," at bounding box center [281, 172] width 255 height 6
click at [185, 197] on span "Envoyer" at bounding box center [185, 199] width 17 height 7
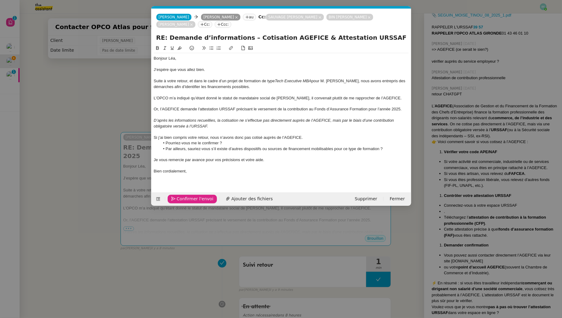
click at [185, 197] on span "Confirmer l'envoi" at bounding box center [195, 199] width 37 height 7
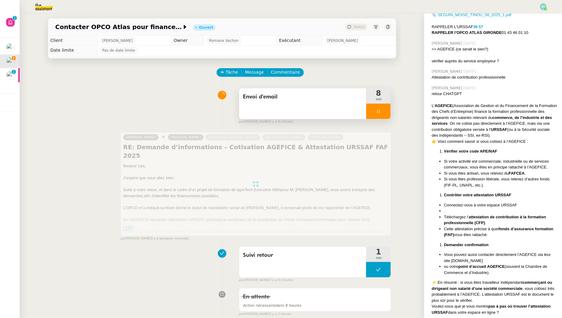
scroll to position [206, 0]
click at [387, 116] on div at bounding box center [378, 111] width 24 height 15
click at [387, 116] on button at bounding box center [385, 111] width 12 height 15
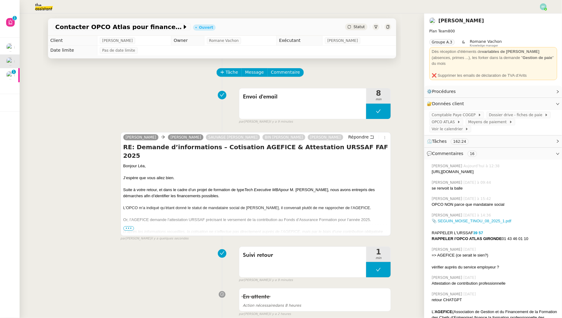
click at [132, 229] on span "•••" at bounding box center [128, 228] width 11 height 4
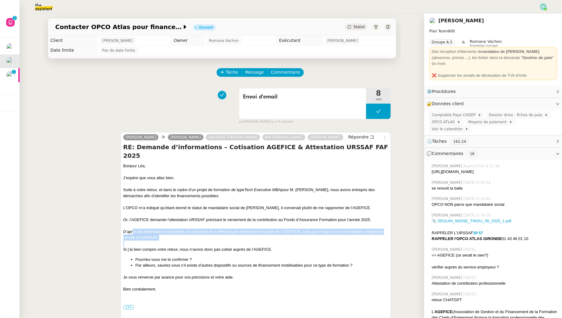
drag, startPoint x: 132, startPoint y: 223, endPoint x: 136, endPoint y: 237, distance: 13.7
click at [136, 241] on div at bounding box center [255, 244] width 265 height 6
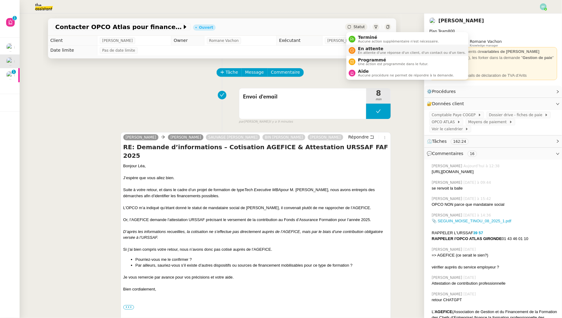
click at [363, 48] on span "En attente" at bounding box center [412, 48] width 108 height 5
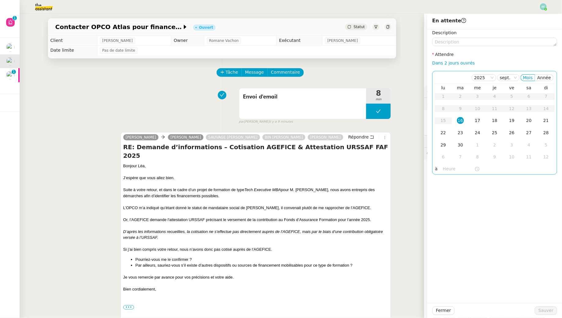
click at [475, 123] on div "17" at bounding box center [477, 120] width 7 height 7
click at [479, 45] on textarea at bounding box center [494, 42] width 125 height 9
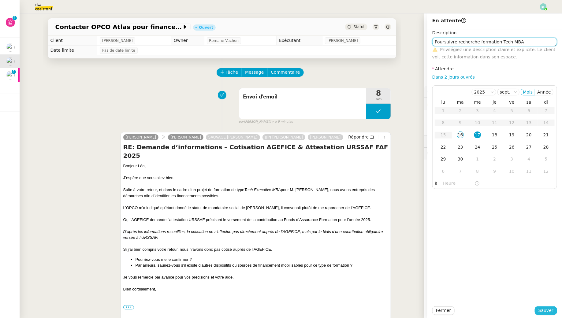
type textarea "Poursuivre recherche formation Tech MBA"
click at [543, 312] on span "Sauver" at bounding box center [546, 310] width 15 height 7
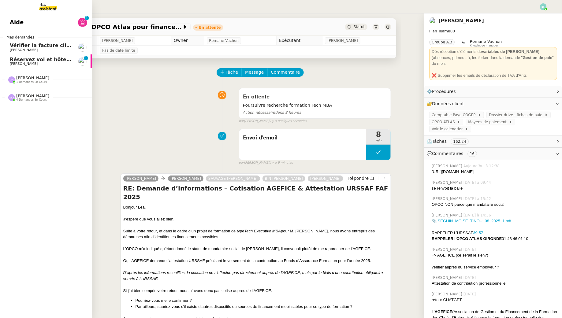
click at [12, 62] on span "Réservez vol et hôtel pour [GEOGRAPHIC_DATA] / [GEOGRAPHIC_DATA] // Banyan" at bounding box center [121, 60] width 222 height 6
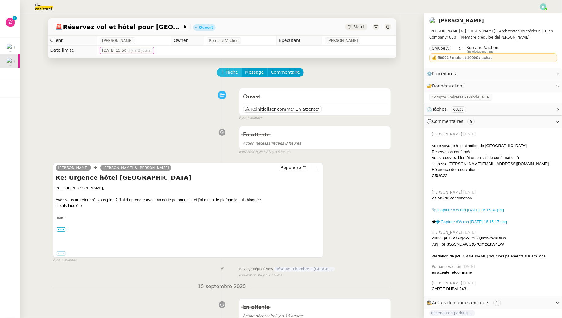
click at [236, 69] on span "Tâche" at bounding box center [232, 72] width 13 height 7
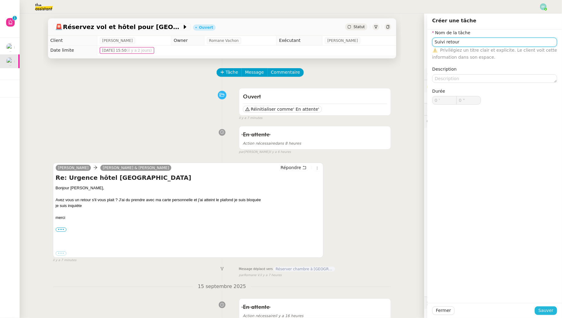
type input "Suivi retour"
click at [541, 313] on span "Sauver" at bounding box center [546, 310] width 15 height 7
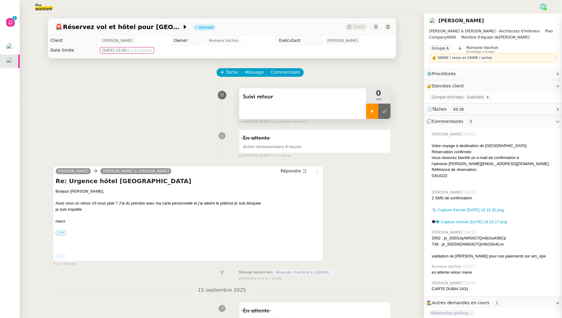
click at [369, 110] on div at bounding box center [372, 111] width 12 height 15
click at [306, 170] on icon at bounding box center [304, 171] width 3 height 3
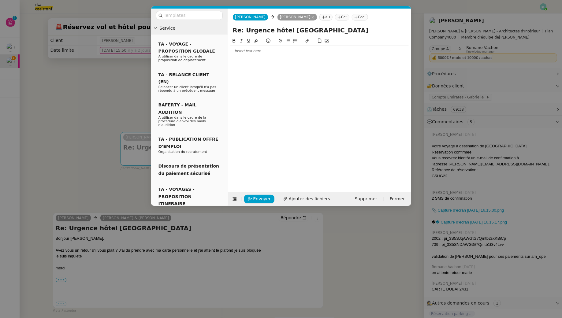
click at [294, 54] on div at bounding box center [319, 51] width 178 height 10
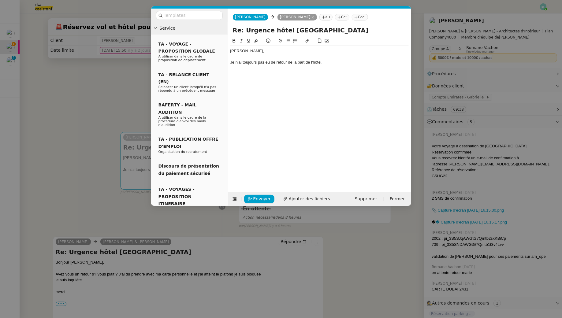
click at [330, 61] on div "Je n'ai toujours pas eu de retour de la part de l'hôtel." at bounding box center [319, 63] width 178 height 6
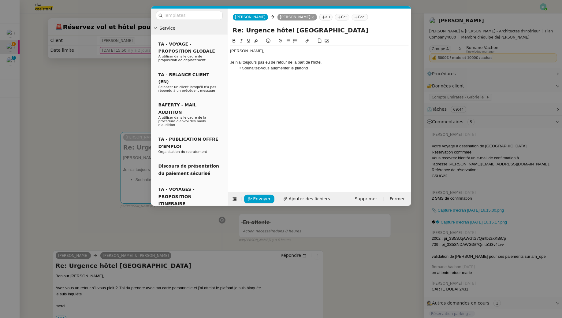
click at [91, 77] on nz-modal-container "Service TA - VOYAGE - PROPOSITION GLOBALE A utiliser dans le cadre de propositi…" at bounding box center [281, 159] width 562 height 318
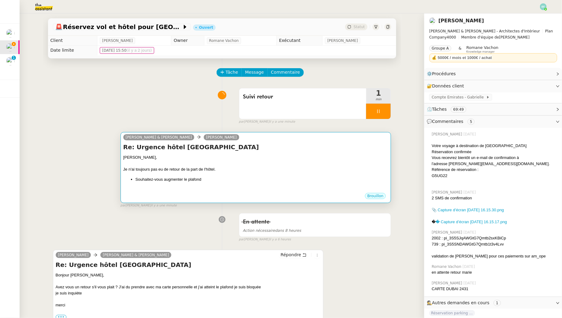
click at [321, 153] on div "Re: Urgence hôtel [GEOGRAPHIC_DATA] [PERSON_NAME], Je n'ai toujours pas eu de r…" at bounding box center [255, 168] width 265 height 50
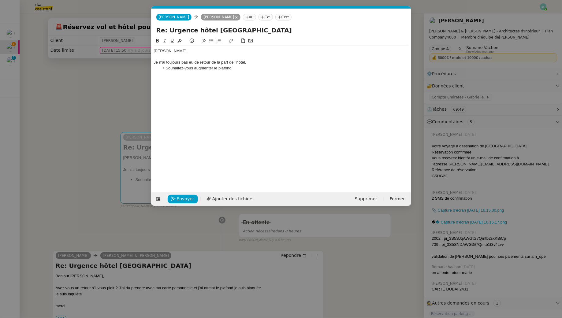
scroll to position [0, 13]
drag, startPoint x: 239, startPoint y: 68, endPoint x: 159, endPoint y: 71, distance: 79.9
click at [159, 71] on div "[PERSON_NAME], Je n'ai toujours pas eu de retour de la part de l'hôtel. Souhait…" at bounding box center [281, 60] width 255 height 28
click at [173, 69] on li "Souhaitez-vous augmenter le plafond" at bounding box center [284, 68] width 249 height 6
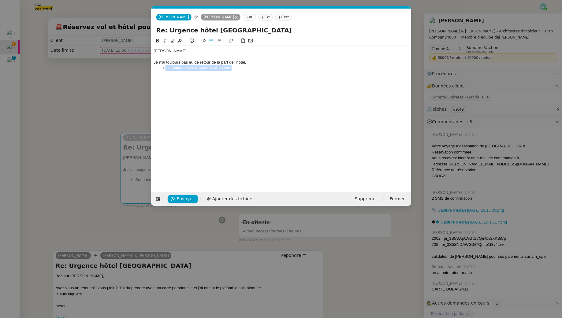
click at [173, 69] on li "Souhaitez-vous augmenter le plafond" at bounding box center [284, 68] width 249 height 6
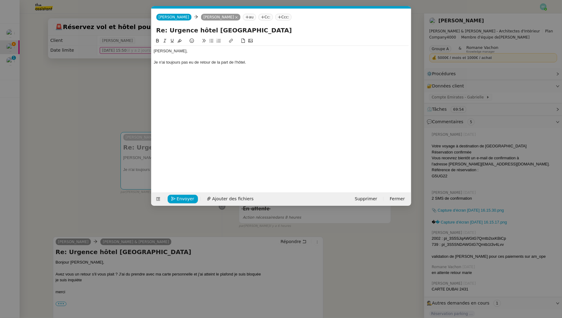
click at [111, 88] on nz-modal-container "Service TA - VOYAGE - PROPOSITION GLOBALE A utiliser dans le cadre de propositi…" at bounding box center [281, 159] width 562 height 318
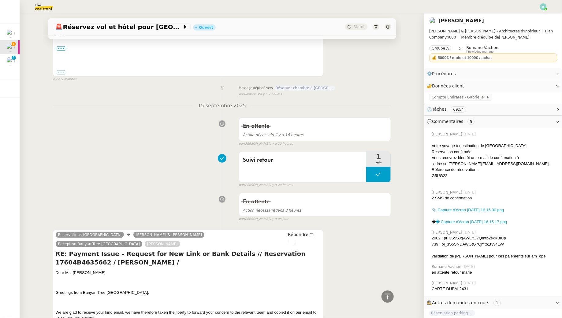
scroll to position [294, 0]
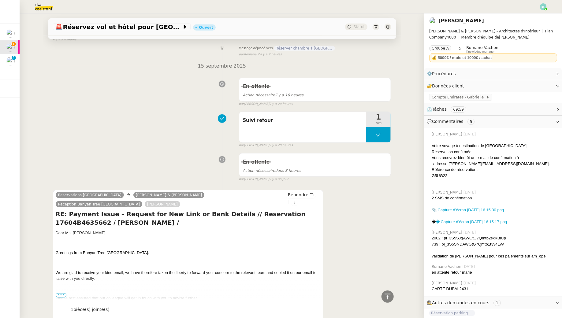
click at [61, 286] on p at bounding box center [188, 289] width 265 height 6
click at [61, 296] on span "Please rest assured that our colleague will get in touch with you to advise fur…" at bounding box center [127, 298] width 142 height 5
click at [61, 293] on span "•••" at bounding box center [61, 295] width 11 height 4
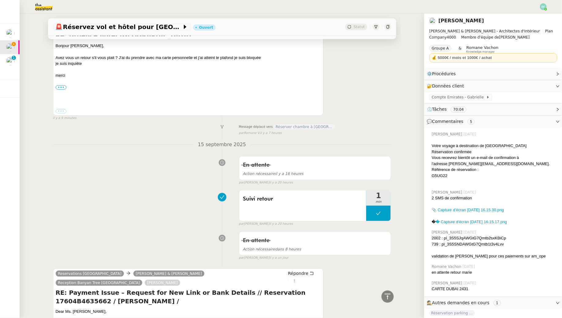
scroll to position [0, 0]
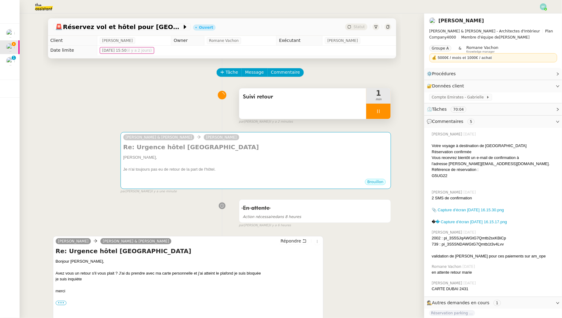
click at [319, 101] on span "Suivi retour" at bounding box center [303, 96] width 120 height 9
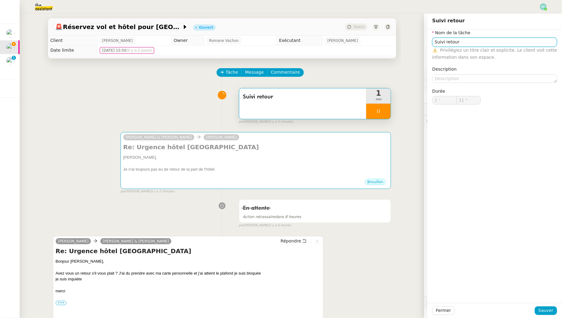
click at [459, 39] on input "Suivi retour" at bounding box center [494, 42] width 125 height 9
type input "32 ""
type input "Suivi retour + envoi"
type input "33 ""
type input "Suivi retour + envoi d'email"
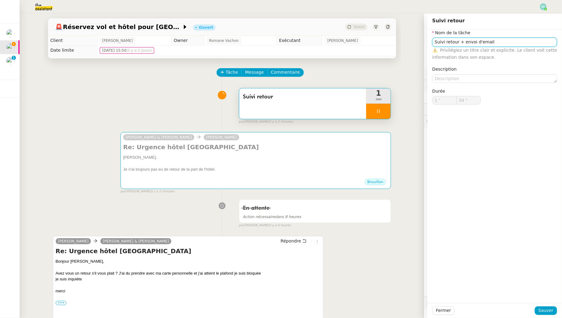
type input "35 ""
type input "Suivi retour + envoi d'email"
click at [545, 316] on div "Fermer Sauver" at bounding box center [495, 310] width 135 height 15
click at [544, 311] on span "Sauver" at bounding box center [546, 310] width 15 height 7
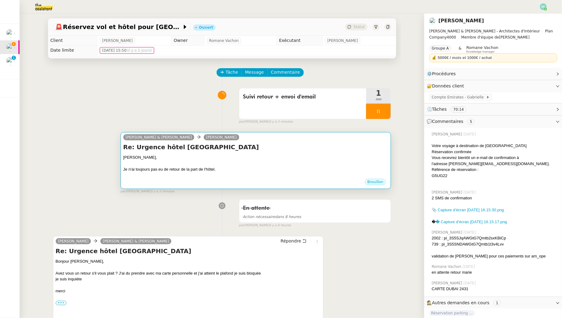
click at [336, 155] on div "[PERSON_NAME]," at bounding box center [255, 158] width 265 height 6
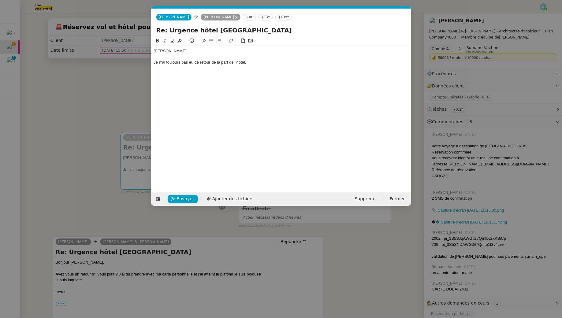
scroll to position [0, 13]
click at [270, 64] on div "Je n'ai toujours pas eu de retour de la part de l'hôtel." at bounding box center [281, 63] width 255 height 6
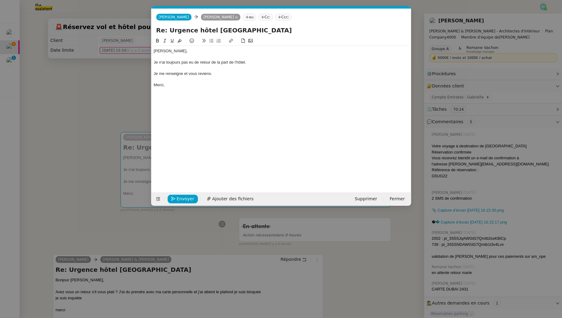
click at [256, 63] on div "Je n'ai toujours pas eu de retour de la part de l'hôtel." at bounding box center [281, 63] width 255 height 6
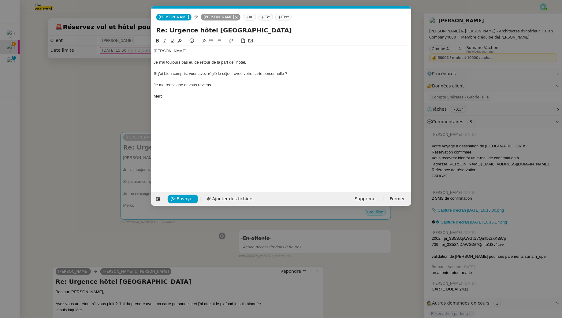
click at [154, 75] on div "Si j'ai bien compris, vous avez réglé le séjour avec votre carte personnelle ?" at bounding box center [281, 74] width 255 height 6
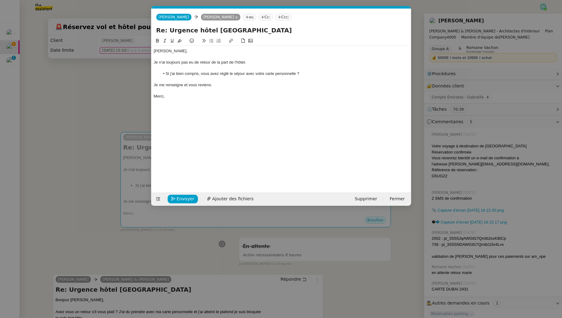
click at [309, 70] on div at bounding box center [281, 68] width 255 height 6
click at [312, 73] on li "Si j'ai bien compris, vous avez réglé le séjour avec votre carte personnelle ?" at bounding box center [284, 74] width 249 height 6
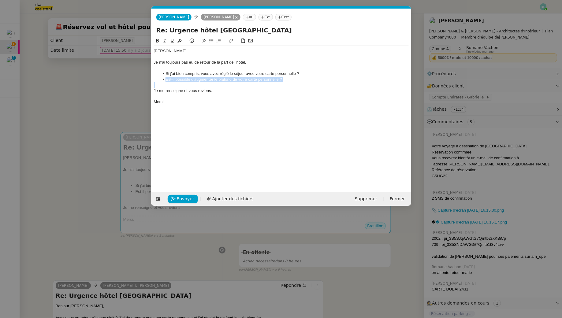
drag, startPoint x: 302, startPoint y: 83, endPoint x: 158, endPoint y: 80, distance: 143.9
click at [158, 80] on div "[PERSON_NAME], Je n'ai toujours pas eu de retour de la part de l'hôtel. Si j'ai…" at bounding box center [281, 77] width 255 height 62
paste div
click at [154, 78] on div "La plupart des banques permettent de modifier temporairement ou durablement le …" at bounding box center [281, 82] width 255 height 11
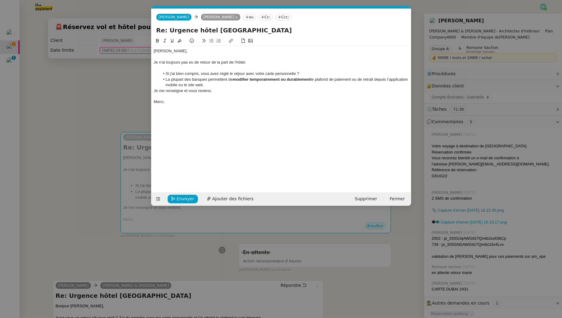
click at [227, 86] on li "La plupart des banques permettent de modifier temporairement ou durablement le …" at bounding box center [284, 82] width 249 height 11
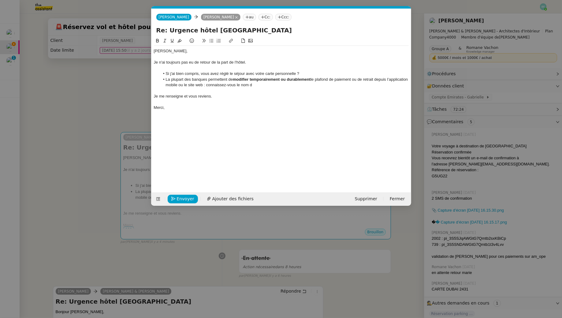
drag, startPoint x: 285, startPoint y: 84, endPoint x: 229, endPoint y: 86, distance: 56.0
click at [229, 86] on li "La plupart des banques permettent de modifier temporairement ou durablement le …" at bounding box center [284, 82] width 249 height 11
click at [165, 78] on li "La plupart des banques permettent de modifier temporairement ou durablement le …" at bounding box center [284, 82] width 249 height 11
drag, startPoint x: 322, startPoint y: 86, endPoint x: 148, endPoint y: 77, distance: 173.8
click at [148, 77] on nz-modal-container "Service TA - VOYAGE - PROPOSITION GLOBALE A utiliser dans le cadre de propositi…" at bounding box center [281, 159] width 562 height 318
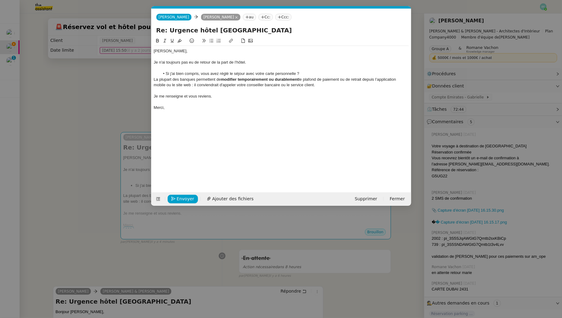
click at [165, 40] on icon at bounding box center [165, 41] width 4 height 4
click at [226, 97] on div "Je me renseigne et vous reviens." at bounding box center [281, 97] width 255 height 6
click at [184, 96] on div "Je me renseigne et vous reviens." at bounding box center [281, 97] width 255 height 6
drag, startPoint x: 267, startPoint y: 95, endPoint x: 136, endPoint y: 96, distance: 130.7
click at [136, 96] on nz-modal-container "Service TA - VOYAGE - PROPOSITION GLOBALE A utiliser dans le cadre de propositi…" at bounding box center [281, 159] width 562 height 318
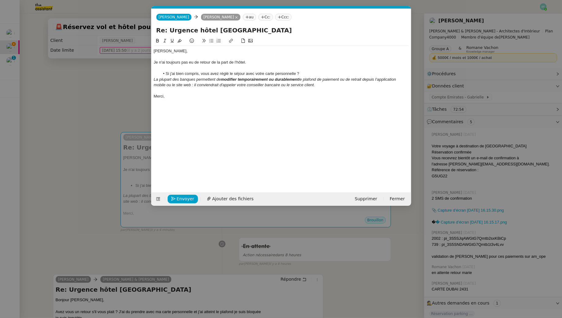
click at [234, 72] on li "Si j'ai bien compris, vous avez réglé le séjour avec votre carte personnelle ?" at bounding box center [284, 74] width 249 height 6
click at [177, 92] on div at bounding box center [281, 91] width 255 height 6
click at [325, 86] on div "La plupart des banques permettent de modifier temporairement ou durablement le …" at bounding box center [281, 82] width 255 height 11
click at [255, 62] on div "Je n'ai toujours pas eu de retour de la part de l'hôtel." at bounding box center [281, 63] width 255 height 6
click at [155, 62] on div "Je n'ai toujours pas eu de retour de la part de l'hôtel." at bounding box center [281, 63] width 255 height 6
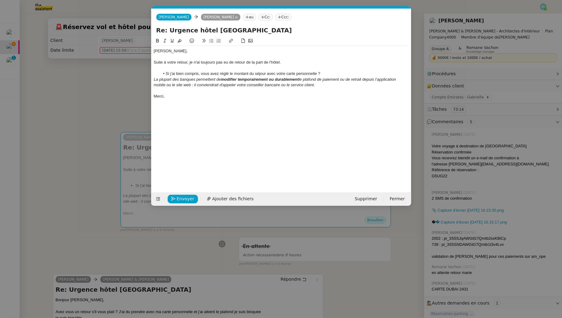
click at [295, 58] on div at bounding box center [281, 57] width 255 height 6
click at [294, 62] on div "Suite à votre retour, je n'ai toujours pas eu de retour de la part de l'hôtel." at bounding box center [281, 63] width 255 height 6
click at [269, 81] on div "La plupart des banques permettent de modifier temporairement ou durablement le …" at bounding box center [281, 82] width 255 height 11
click at [336, 86] on div "La plupart des banques permettent de modifier temporairement ou durablement le …" at bounding box center [281, 82] width 255 height 11
drag, startPoint x: 169, startPoint y: 97, endPoint x: 136, endPoint y: 94, distance: 33.0
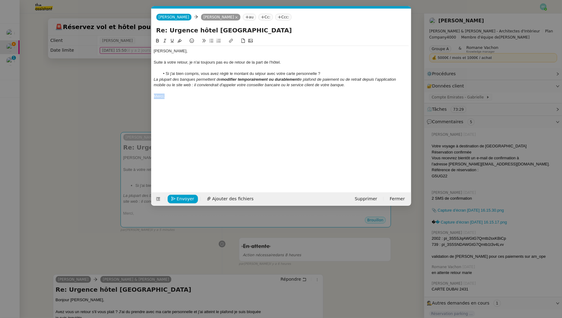
click at [136, 94] on nz-modal-container "Service TA - VOYAGE - PROPOSITION GLOBALE A utiliser dans le cadre de propositi…" at bounding box center [281, 159] width 562 height 318
click at [356, 80] on em "le plafond de paiement ou de retrait depuis l’application mobile ou le site web…" at bounding box center [276, 82] width 244 height 10
click at [353, 87] on div "La plupart des banques permettent de modifier temporairement ou durablement le …" at bounding box center [281, 82] width 255 height 11
click at [187, 198] on span "Envoyer" at bounding box center [185, 199] width 17 height 7
click at [187, 198] on span "Confirmer l'envoi" at bounding box center [195, 199] width 37 height 7
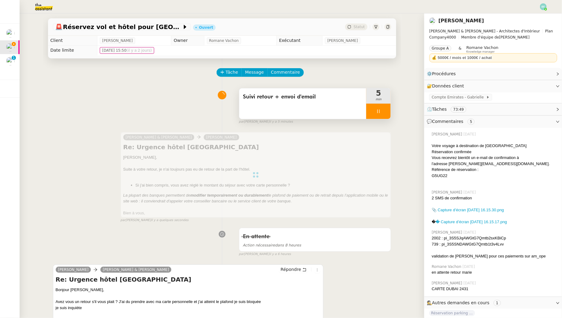
click at [380, 113] on icon at bounding box center [378, 111] width 5 height 5
click at [380, 113] on button at bounding box center [385, 111] width 12 height 15
click at [388, 25] on icon at bounding box center [388, 27] width 4 height 4
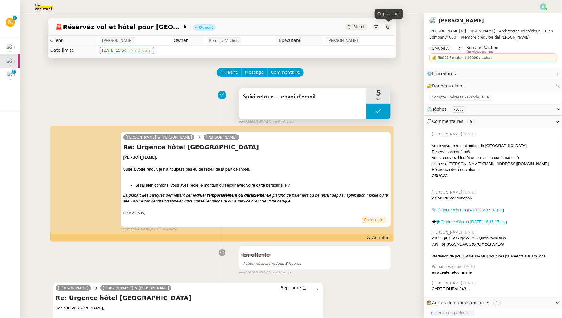
click at [388, 25] on icon at bounding box center [388, 27] width 4 height 4
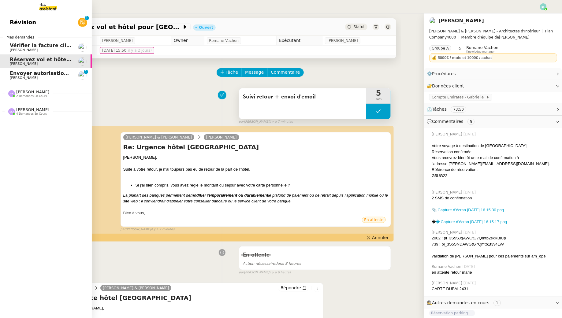
click at [14, 74] on span "Envoyer autorisation podcast pour signature" at bounding box center [72, 73] width 124 height 6
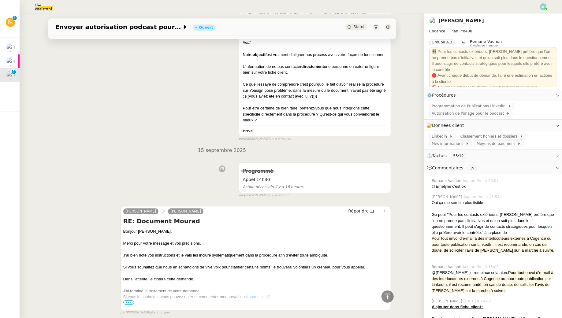
scroll to position [721, 0]
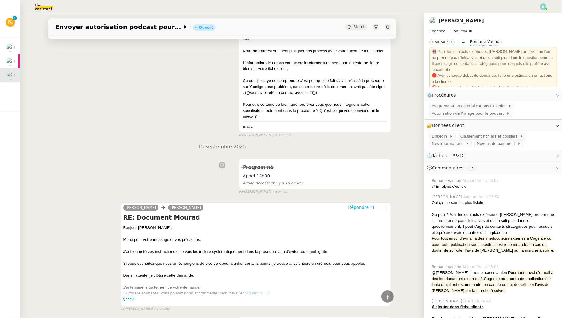
click at [369, 204] on button "Répondre" at bounding box center [361, 207] width 30 height 7
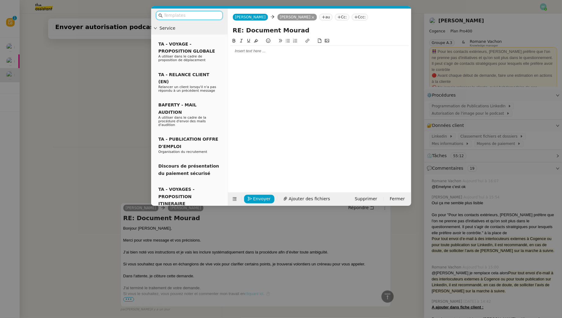
scroll to position [768, 0]
click at [199, 18] on input "text" at bounding box center [191, 15] width 55 height 7
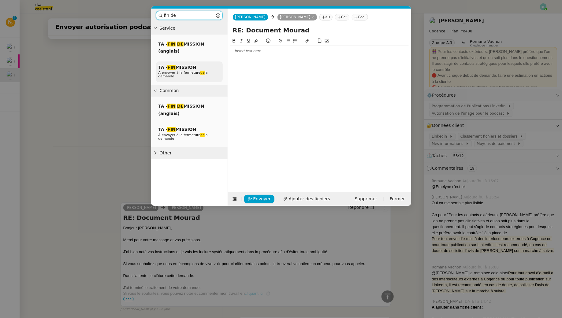
type input "fin de"
click at [196, 67] on div "TA - FIN MISSION À envoyer à la fermeture de la demande" at bounding box center [189, 72] width 67 height 21
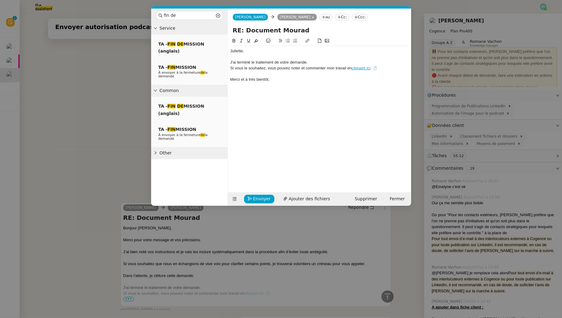
scroll to position [804, 0]
click at [376, 198] on span "Supprimer" at bounding box center [366, 199] width 22 height 7
click at [420, 183] on span "OK" at bounding box center [423, 182] width 6 height 6
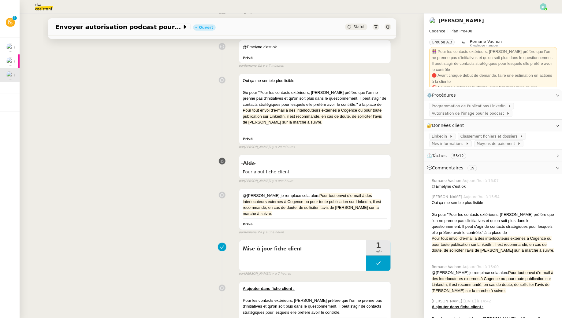
scroll to position [0, 0]
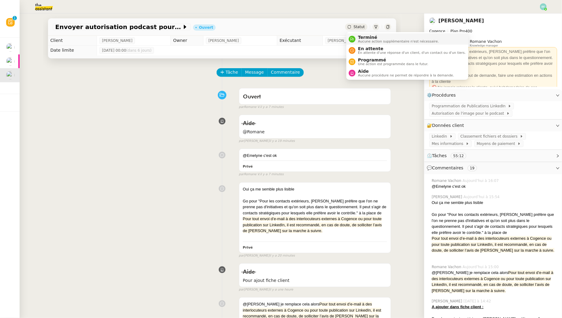
click at [363, 41] on span "Aucune action supplémentaire n'est nécessaire." at bounding box center [398, 41] width 81 height 3
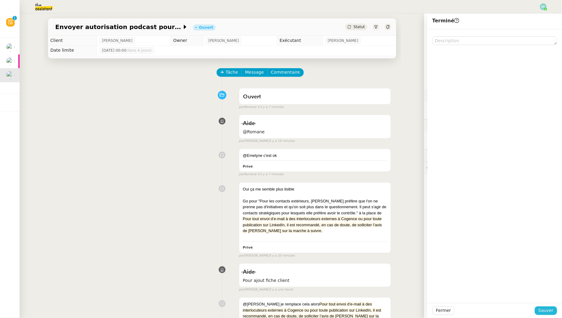
click at [544, 312] on span "Sauver" at bounding box center [546, 310] width 15 height 7
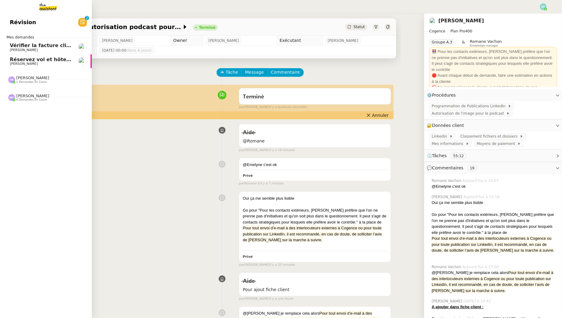
click at [31, 62] on span "[PERSON_NAME]" at bounding box center [24, 64] width 28 height 4
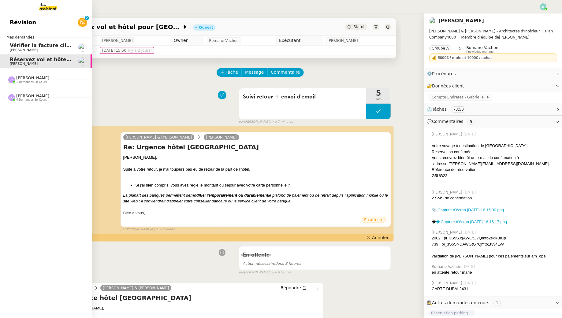
click at [25, 52] on span "[PERSON_NAME]" at bounding box center [24, 50] width 28 height 4
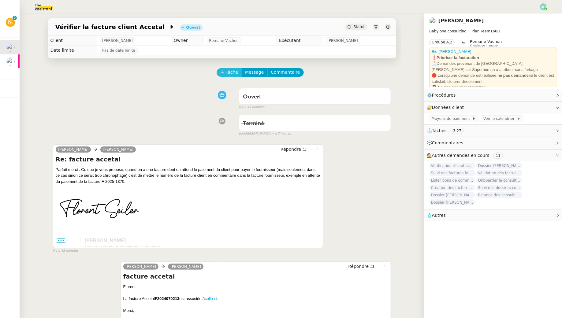
click at [229, 76] on span "Tâche" at bounding box center [232, 72] width 13 height 7
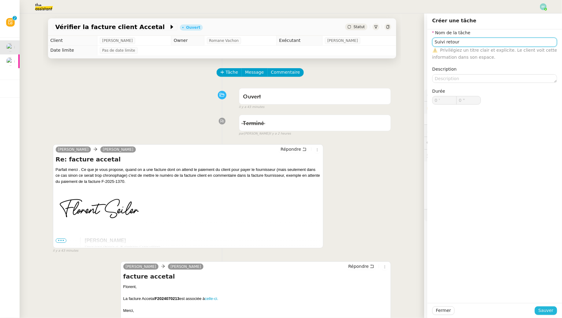
type input "Suivi retour"
click at [546, 314] on span "Sauver" at bounding box center [546, 310] width 15 height 7
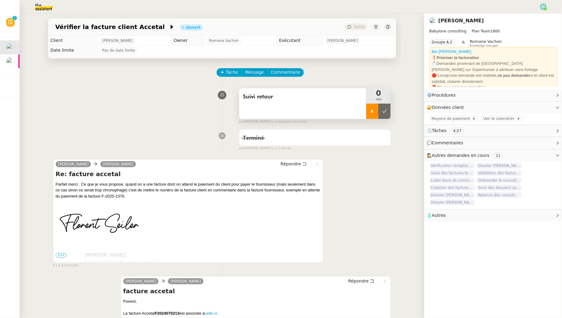
click at [376, 109] on div at bounding box center [372, 111] width 12 height 15
click at [226, 74] on span "Tâche" at bounding box center [232, 72] width 13 height 7
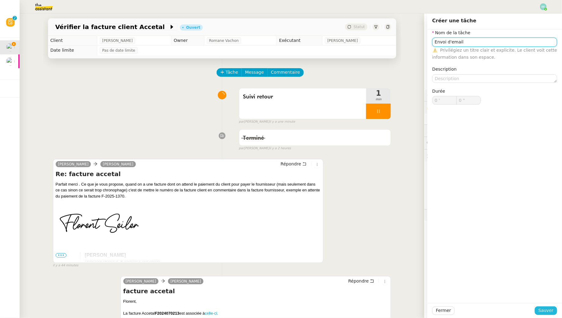
type input "Envoi d'email"
click at [541, 308] on span "Sauver" at bounding box center [546, 310] width 15 height 7
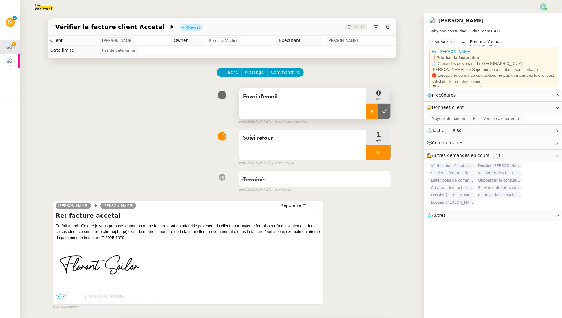
click at [370, 110] on div at bounding box center [372, 111] width 12 height 15
click at [379, 144] on div "1 min" at bounding box center [378, 137] width 24 height 15
click at [386, 150] on div at bounding box center [378, 152] width 24 height 15
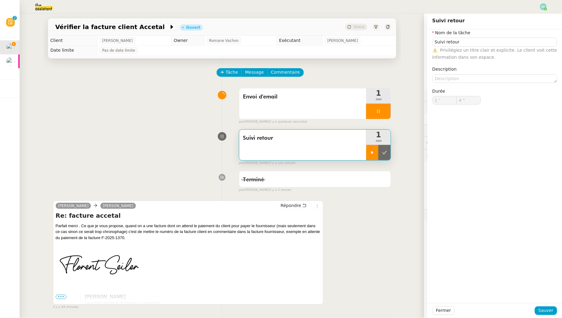
click at [386, 150] on button at bounding box center [385, 152] width 12 height 15
type input "Suivi retour"
type input "1 '"
type input "3 ""
type input "Suivi retour"
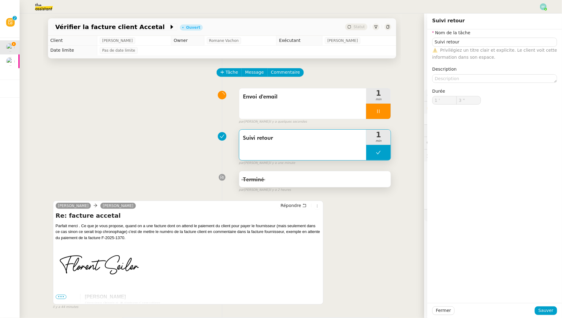
type input "1 '"
type input "3 ""
type input "Suivi retour"
type input "1 '"
type input "3 ""
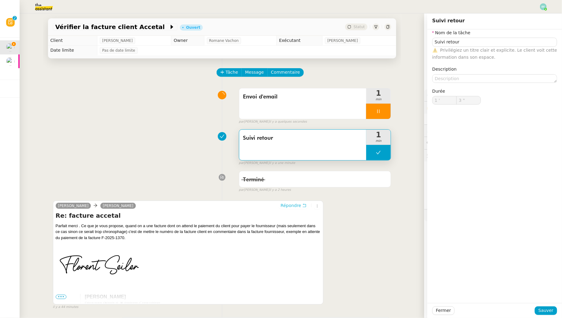
type input "Suivi retour"
type input "1 '"
type input "3 ""
click at [304, 204] on icon at bounding box center [304, 206] width 4 height 4
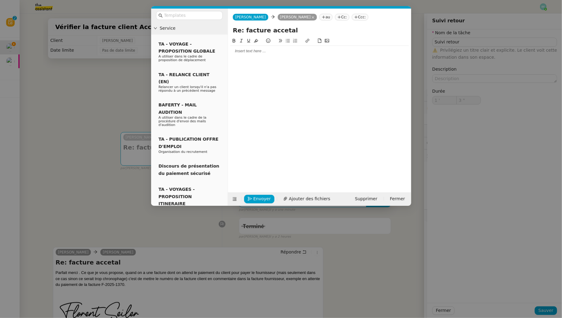
type input "Suivi retour"
type input "1 '"
type input "3 ""
type input "Suivi retour"
type input "1 '"
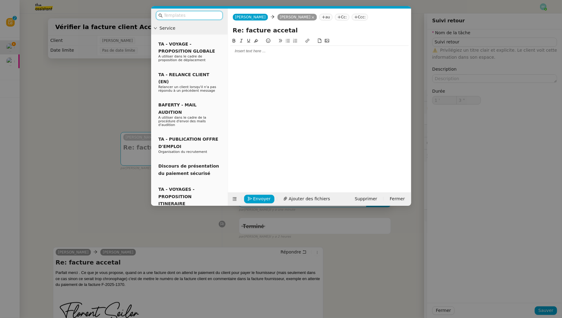
type input "3 ""
type input "Suivi retour"
type input "1 '"
type input "3 ""
type input "Suivi retour"
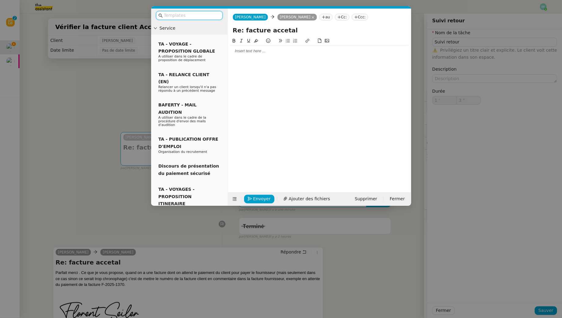
type input "1 '"
type input "3 ""
click at [313, 51] on div at bounding box center [319, 51] width 178 height 6
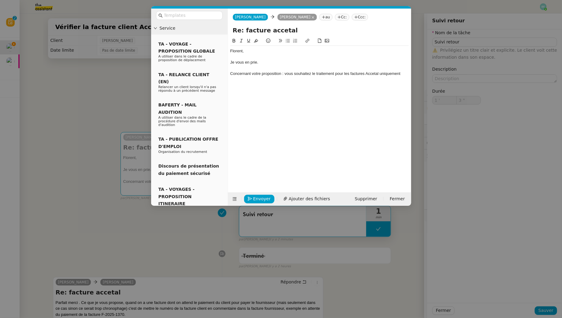
click at [230, 72] on div "Concernant votre proposition : vous souhaitez le traitement pour les factures A…" at bounding box center [319, 74] width 178 height 6
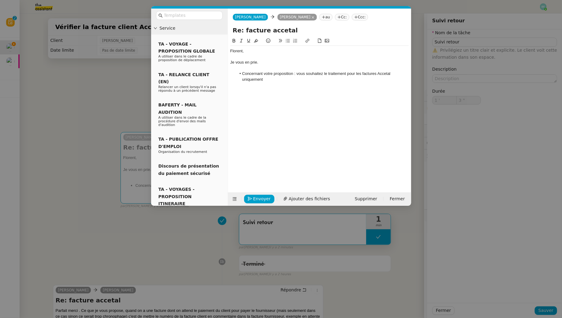
click at [379, 73] on li "Concernant votre proposition : vous souhaitez le traitement pour les factures A…" at bounding box center [322, 76] width 173 height 11
click at [399, 76] on li "Concernant votre proposition : vous souhaitez le traitement pour les factures A…" at bounding box center [322, 76] width 173 height 11
click at [325, 74] on li "Concernant votre proposition : vous souhaitez le traitement pour les factures A…" at bounding box center [322, 76] width 173 height 11
drag, startPoint x: 331, startPoint y: 81, endPoint x: 227, endPoint y: 82, distance: 104.4
click at [227, 82] on nz-layout "Service TA - VOYAGE - PROPOSITION GLOBALE A utiliser dans le cadre de propositi…" at bounding box center [281, 107] width 260 height 197
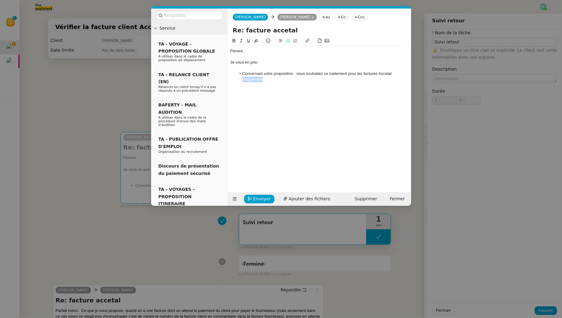
drag, startPoint x: 269, startPoint y: 79, endPoint x: 236, endPoint y: 78, distance: 32.5
click at [236, 78] on li "Concernant votre proposition : vous souhaitez ce traitement pour les factures A…" at bounding box center [322, 76] width 173 height 11
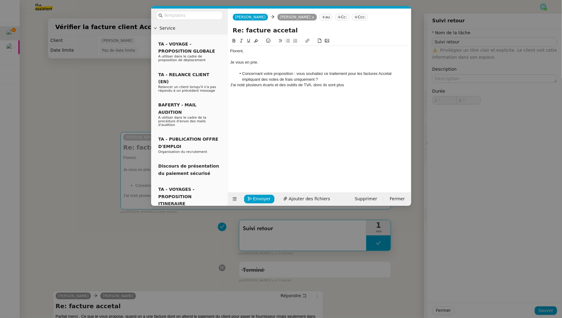
click at [325, 84] on div "J'ai noté plusieurs écarts et des oublis de TVA, donc ils sont plus" at bounding box center [319, 85] width 178 height 6
click at [316, 87] on div "J'ai noté plusieurs écarts et des oublis de TVA, donc elles sont plus" at bounding box center [319, 85] width 178 height 6
click at [316, 85] on div "J'ai noté plusieurs écarts et des oublis de TVA, donc elles sont plus" at bounding box center [319, 85] width 178 height 6
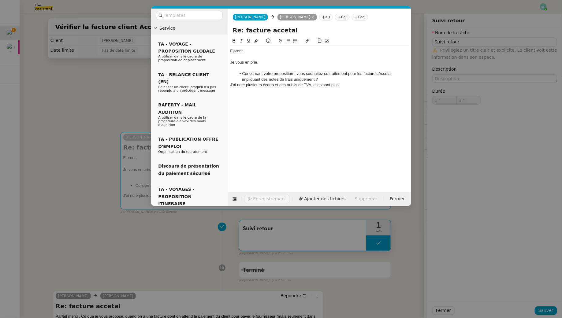
click at [343, 86] on div "J'ai noté plusieurs écarts et des oublis de TVA, elles sont plus" at bounding box center [319, 85] width 178 height 6
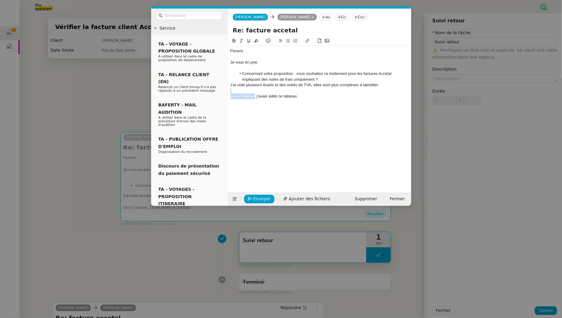
drag, startPoint x: 254, startPoint y: 96, endPoint x: 204, endPoint y: 90, distance: 50.3
click at [204, 90] on nz-layout "Service TA - VOYAGE - PROPOSITION GLOBALE A utiliser dans le cadre de propositi…" at bounding box center [281, 107] width 260 height 197
drag, startPoint x: 299, startPoint y: 97, endPoint x: 275, endPoint y: 97, distance: 24.5
click at [275, 97] on div "Pour rappel, j'avais édité ce tableau." at bounding box center [319, 97] width 178 height 6
click at [307, 41] on icon at bounding box center [307, 41] width 4 height 4
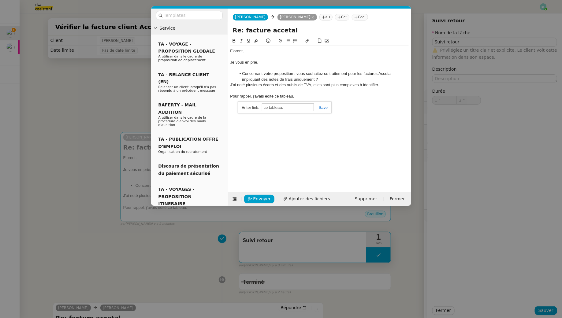
paste input "[URL][DOMAIN_NAME]"
type input "[URL][DOMAIN_NAME]"
click at [302, 97] on div "Pour rappel, j'avais édité ce tableau." at bounding box center [319, 97] width 178 height 6
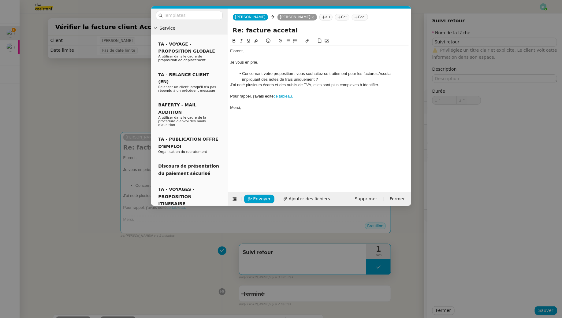
click at [281, 80] on li "Concernant votre proposition : vous souhaitez ce traitement pour les factures A…" at bounding box center [322, 76] width 173 height 11
click at [278, 86] on div "J'ai noté plusieurs écarts et des oublis de TVA, elles sont plus complexes à id…" at bounding box center [319, 85] width 178 height 6
click at [236, 84] on div "J'ai noté plusieurs écarts et des oublis de TVA, elles sont plus complexes à id…" at bounding box center [319, 85] width 178 height 6
click at [315, 97] on div "Pour rappel, j'avais édité ce tableau." at bounding box center [319, 97] width 178 height 6
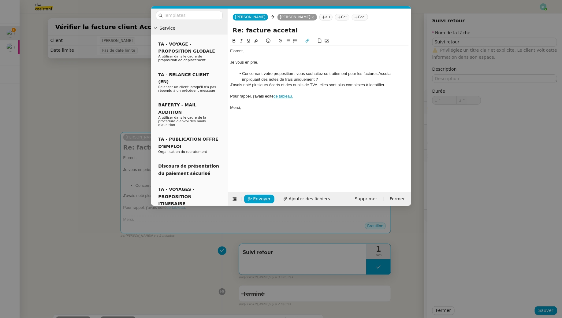
click at [387, 84] on div "J'avais noté plusieurs écarts et des oublis de TVA, elles sont plus complexes à…" at bounding box center [319, 85] width 178 height 6
click at [340, 85] on div "J'avais noté plusieurs écarts et des oublis de TVA, elles sont plus complexes à…" at bounding box center [319, 85] width 178 height 6
click at [260, 90] on div "J'avais noté plusieurs écarts et des oublis de TVA, elles sont généralement plu…" at bounding box center [319, 87] width 178 height 11
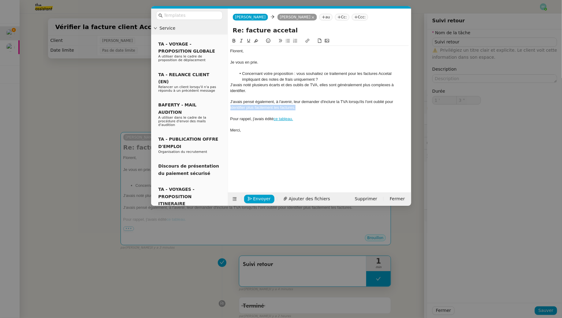
drag, startPoint x: 304, startPoint y: 106, endPoint x: 225, endPoint y: 108, distance: 79.6
click at [225, 108] on nz-layout "Service TA - VOYAGE - PROPOSITION GLOBALE A utiliser dans le cadre de propositi…" at bounding box center [281, 107] width 260 height 197
click at [264, 98] on div at bounding box center [319, 97] width 178 height 6
click at [264, 92] on div "J'avais noté plusieurs écarts et des oublis de TVA, elles sont généralement plu…" at bounding box center [319, 87] width 178 height 11
drag, startPoint x: 264, startPoint y: 92, endPoint x: 227, endPoint y: 86, distance: 37.9
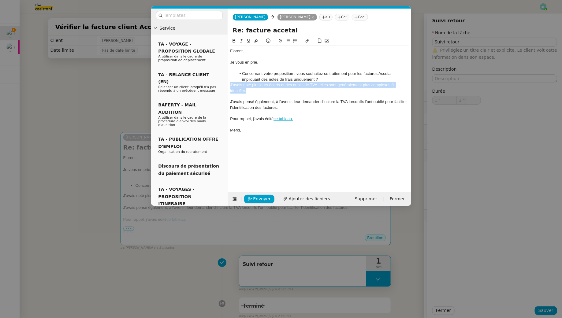
click at [227, 86] on nz-layout "Service TA - VOYAGE - PROPOSITION GLOBALE A utiliser dans le cadre de propositi…" at bounding box center [281, 107] width 260 height 197
click at [241, 41] on icon at bounding box center [241, 41] width 4 height 4
click at [258, 92] on div "J'avais noté plusieurs écarts et des oublis de TVA, elles sont généralement plu…" at bounding box center [319, 87] width 178 height 11
click at [294, 108] on div "J'avais pensé également, à l'avenir, leur demander d'inclure la TVA lorsqu'ils …" at bounding box center [319, 104] width 178 height 11
click at [283, 108] on div "J'avais pensé également, à l'avenir, leur demander d'inclure la TVA lorsqu'ils …" at bounding box center [319, 104] width 178 height 11
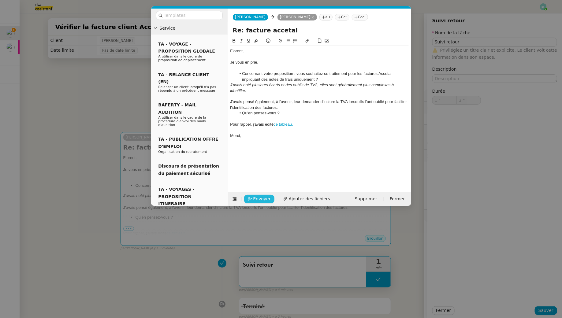
click at [256, 201] on span "Envoyer" at bounding box center [261, 199] width 17 height 7
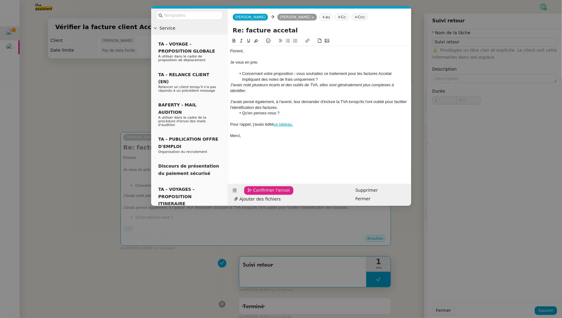
click at [256, 194] on span "Confirmer l'envoi" at bounding box center [271, 190] width 37 height 7
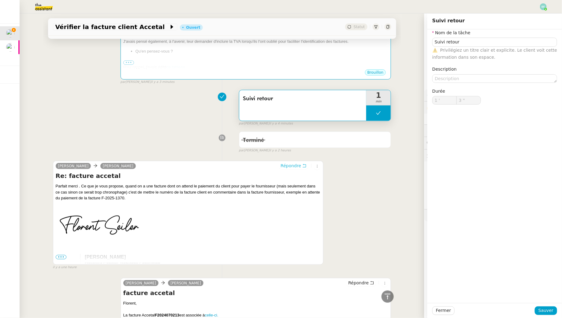
scroll to position [166, 0]
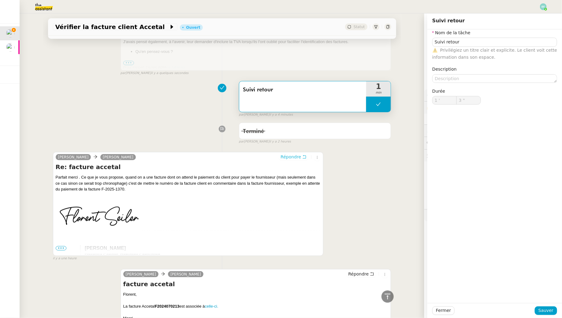
type input "Suivi retour"
type input "1 '"
type input "3 ""
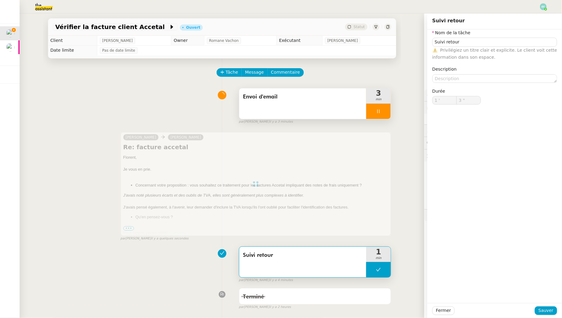
click at [377, 114] on div at bounding box center [378, 111] width 24 height 15
type input "Suivi retour"
type input "1 '"
type input "3 ""
type input "Suivi retour"
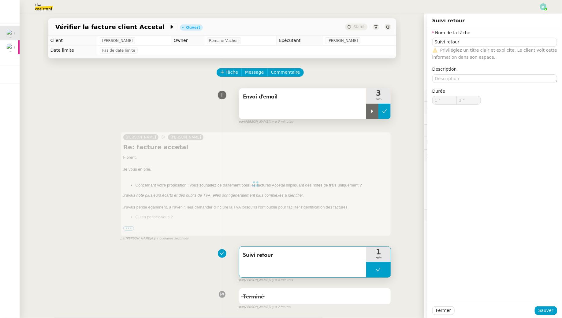
type input "1 '"
type input "3 ""
click at [387, 114] on button at bounding box center [385, 111] width 12 height 15
type input "Suivi retour"
type input "1 '"
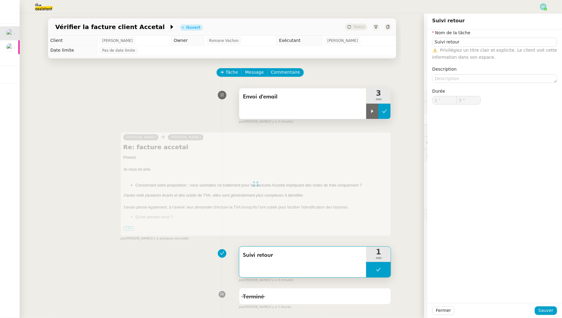
type input "3 ""
type input "Suivi retour"
type input "1 '"
type input "3 ""
type input "Suivi retour"
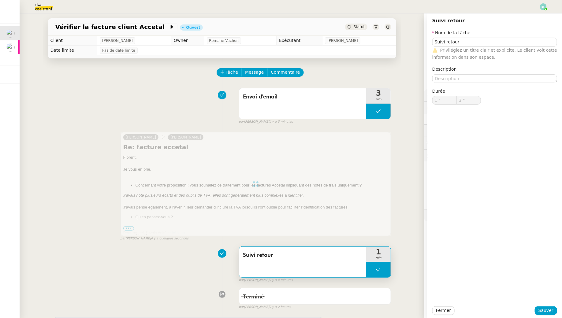
type input "1 '"
type input "3 ""
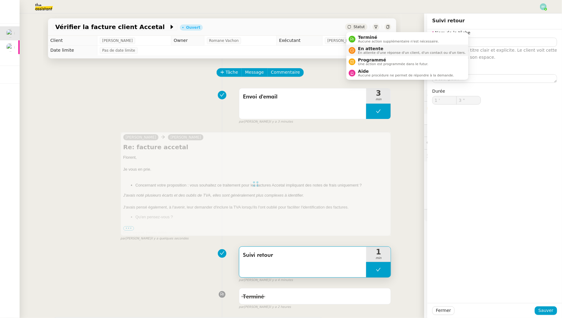
click at [359, 50] on span "En attente" at bounding box center [412, 48] width 108 height 5
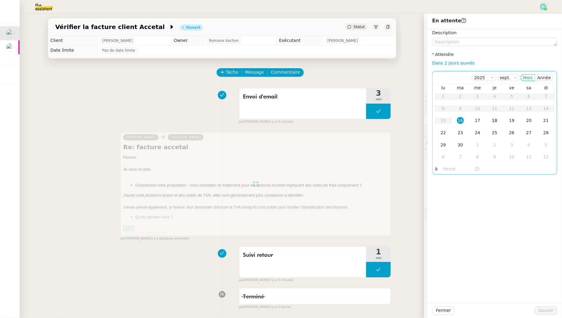
click at [499, 121] on td "18" at bounding box center [494, 121] width 17 height 12
click at [539, 309] on button "Sauver" at bounding box center [546, 311] width 22 height 9
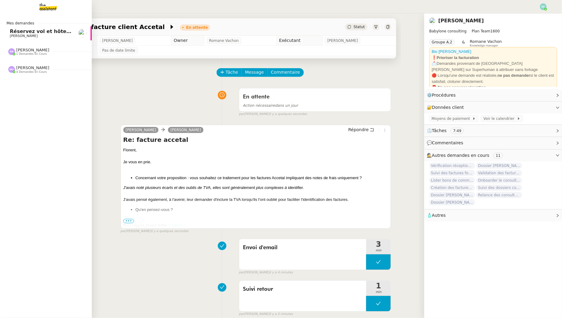
click at [19, 37] on span "[PERSON_NAME]" at bounding box center [24, 36] width 28 height 4
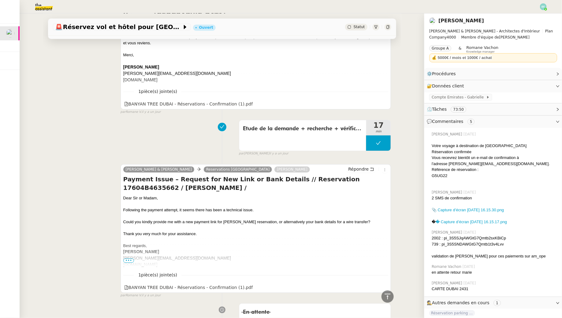
scroll to position [686, 0]
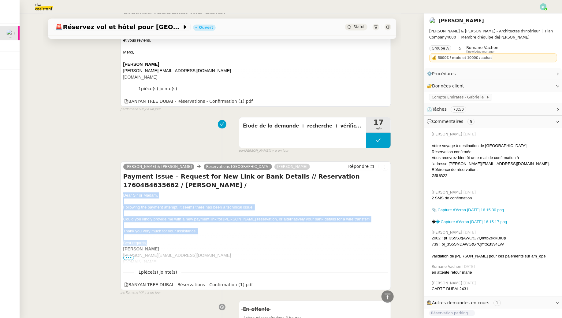
drag, startPoint x: 122, startPoint y: 182, endPoint x: 161, endPoint y: 232, distance: 63.0
click at [161, 232] on div "[PERSON_NAME] & [PERSON_NAME] Reservations Dubai [PERSON_NAME] Répondre Payment…" at bounding box center [256, 226] width 271 height 129
copy div "Dear [PERSON_NAME] or [PERSON_NAME], Following the payment attempt, it seems th…"
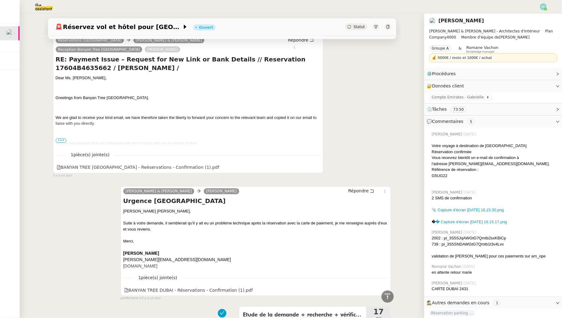
scroll to position [427, 0]
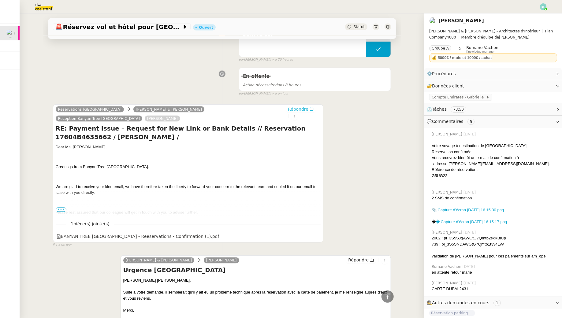
click at [310, 108] on icon at bounding box center [312, 109] width 4 height 4
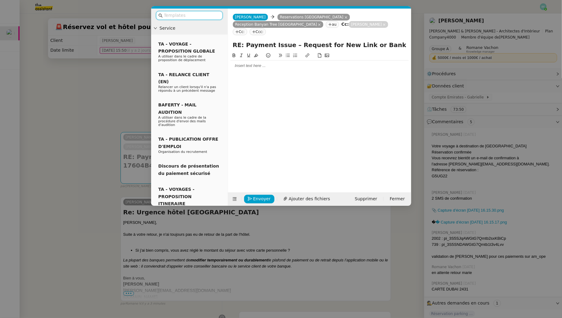
click at [96, 105] on nz-modal-container "Service TA - VOYAGE - PROPOSITION GLOBALE A utiliser dans le cadre de propositi…" at bounding box center [281, 159] width 562 height 318
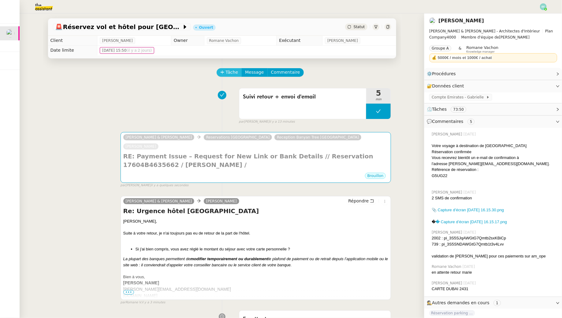
click at [233, 75] on span "Tâche" at bounding box center [232, 72] width 13 height 7
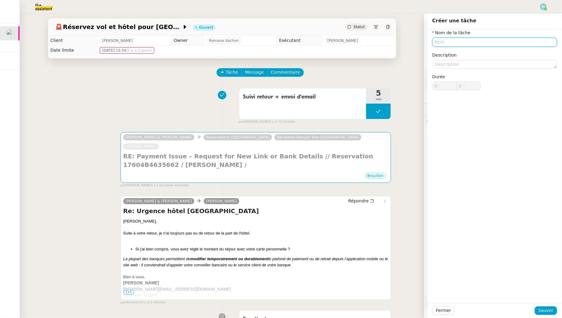
type input "r"
type input "Relance"
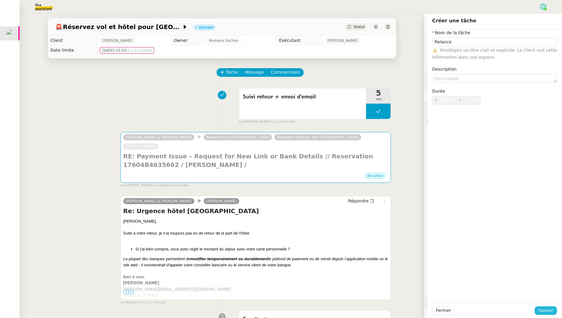
click at [545, 312] on span "Sauver" at bounding box center [546, 310] width 15 height 7
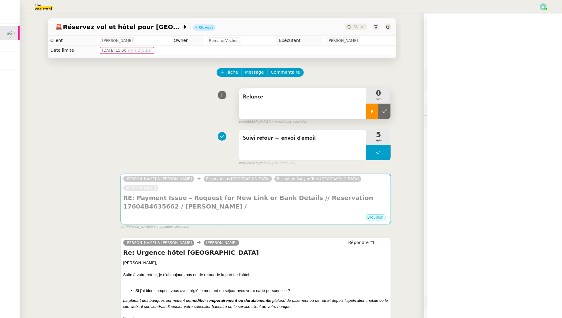
click at [371, 112] on icon at bounding box center [372, 111] width 5 height 5
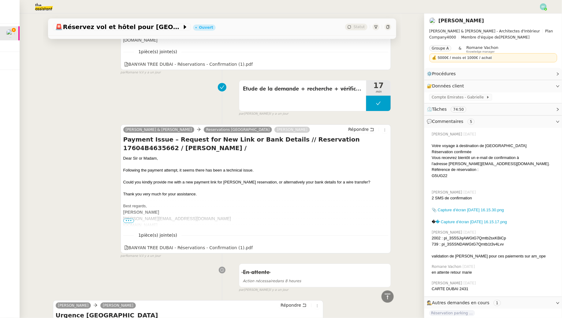
scroll to position [790, 0]
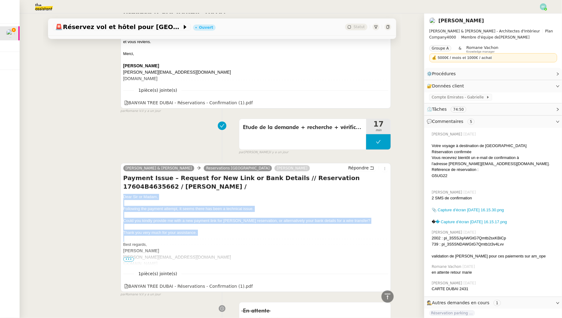
drag, startPoint x: 121, startPoint y: 177, endPoint x: 204, endPoint y: 216, distance: 91.1
click at [204, 216] on div "[PERSON_NAME] & [PERSON_NAME] Reservations Dubai [PERSON_NAME] Répondre Payment…" at bounding box center [256, 227] width 271 height 129
click at [385, 284] on icon at bounding box center [384, 286] width 4 height 4
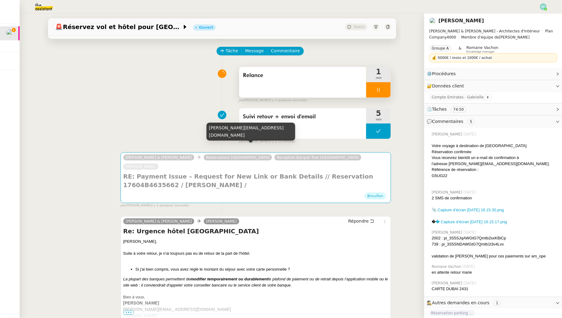
scroll to position [0, 0]
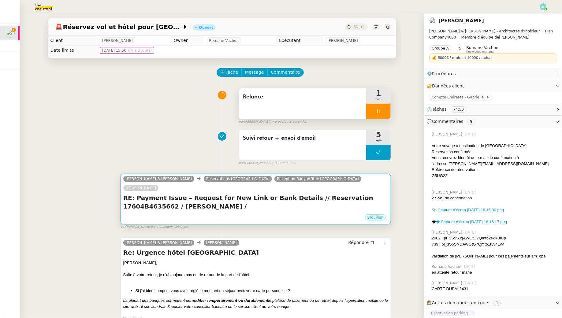
click at [278, 214] on div "Brouillon" at bounding box center [255, 218] width 265 height 9
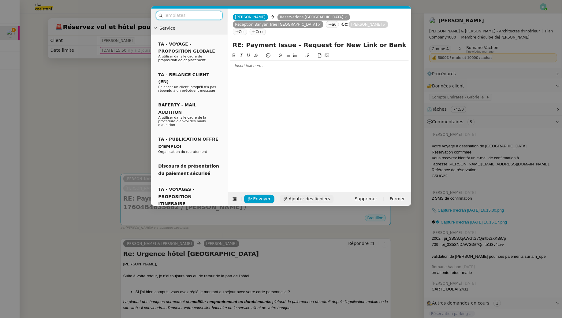
click at [297, 196] on span "Ajouter des fichiers" at bounding box center [309, 199] width 41 height 7
click at [278, 63] on div at bounding box center [319, 66] width 178 height 6
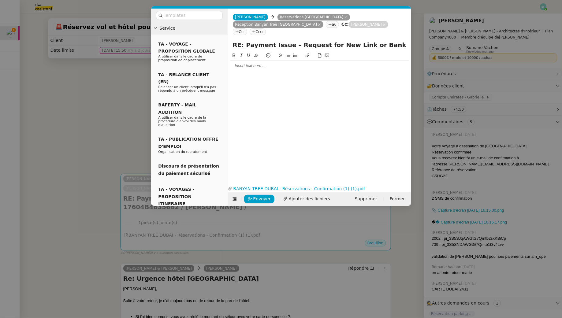
click at [275, 61] on div at bounding box center [319, 66] width 178 height 10
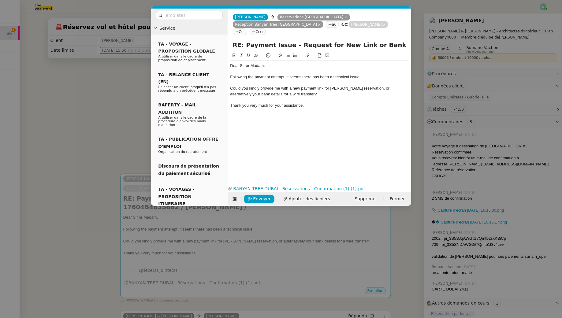
click at [101, 117] on nz-modal-container "Service TA - VOYAGE - PROPOSITION GLOBALE A utiliser dans le cadre de propositi…" at bounding box center [281, 159] width 562 height 318
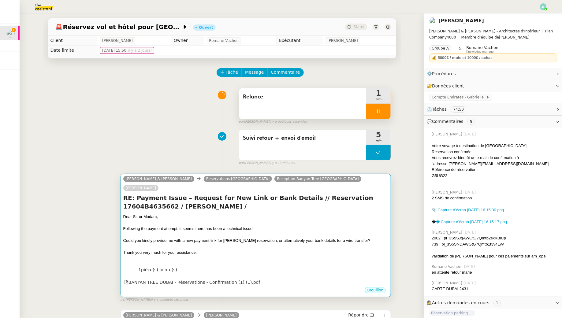
click at [217, 232] on div at bounding box center [255, 235] width 265 height 6
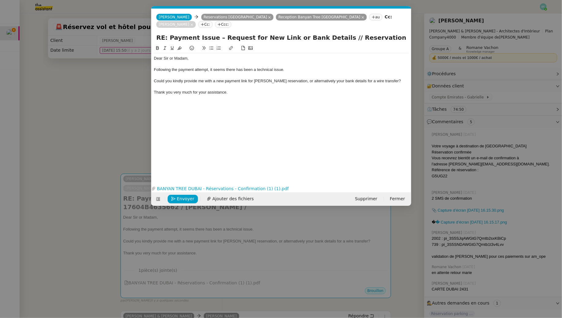
scroll to position [0, 13]
click at [212, 4] on div "[EMAIL_ADDRESS][DOMAIN_NAME]" at bounding box center [203, 4] width 80 height 11
click at [212, 21] on nz-tag "Cc:" at bounding box center [205, 24] width 14 height 7
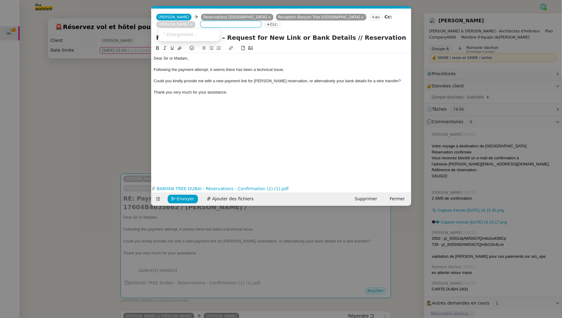
paste input "[EMAIL_ADDRESS][DOMAIN_NAME]"
type input "[EMAIL_ADDRESS][DOMAIN_NAME]"
click at [206, 37] on span "[EMAIL_ADDRESS][DOMAIN_NAME]" at bounding box center [198, 38] width 74 height 3
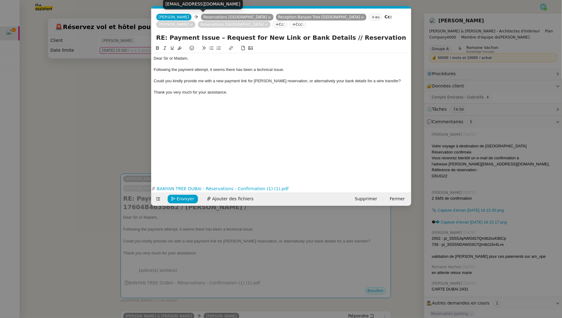
click at [268, 17] on icon at bounding box center [269, 17] width 3 height 3
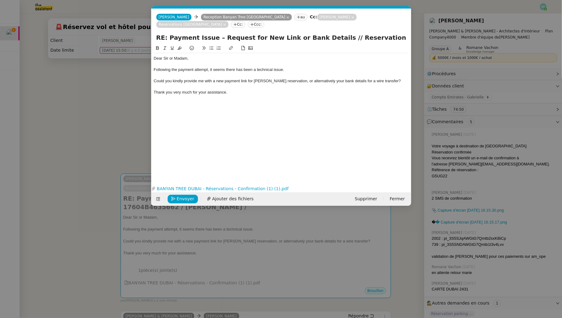
click at [167, 33] on input "RE: Payment Issue – Request for New Link or Bank Details // Reservation 17604B4…" at bounding box center [281, 37] width 250 height 9
type input "RE: URGENT Payment Issue – Request for New Link or Bank Details // Reservation …"
click at [242, 90] on div "Thank you very much for your assistance." at bounding box center [281, 93] width 255 height 6
click at [185, 200] on span "Envoyer" at bounding box center [185, 199] width 17 height 7
click at [185, 200] on span "Confirmer l'envoi" at bounding box center [195, 199] width 37 height 7
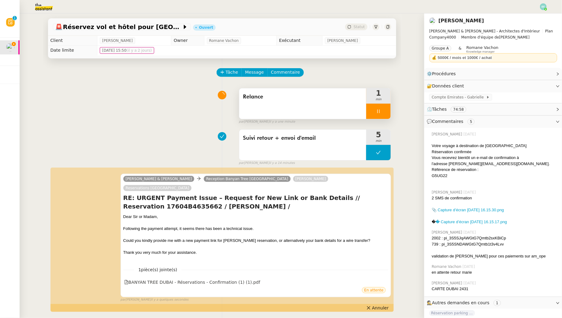
click at [383, 113] on div at bounding box center [378, 111] width 24 height 15
click at [385, 114] on button at bounding box center [385, 111] width 12 height 15
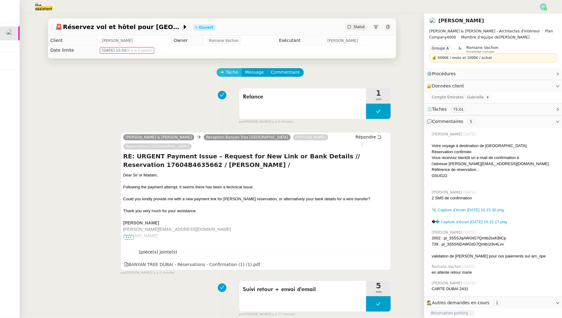
click at [231, 71] on span "Tâche" at bounding box center [232, 72] width 13 height 7
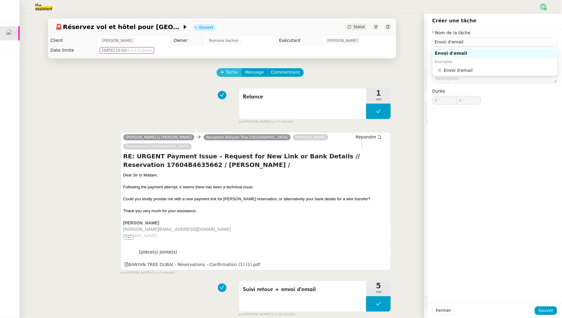
click at [230, 68] on button "Tâche" at bounding box center [229, 72] width 25 height 9
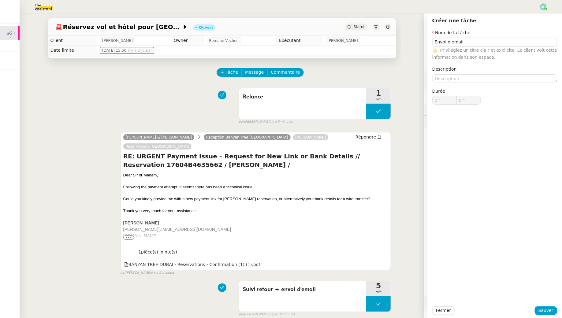
click at [457, 36] on nz-form-label "Nom de la tâche" at bounding box center [451, 33] width 38 height 8
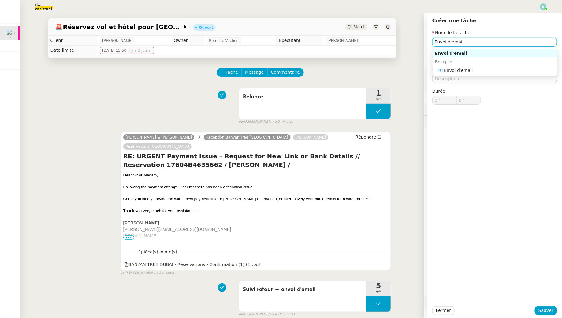
click at [458, 43] on input "Envoi d'email" at bounding box center [494, 42] width 125 height 9
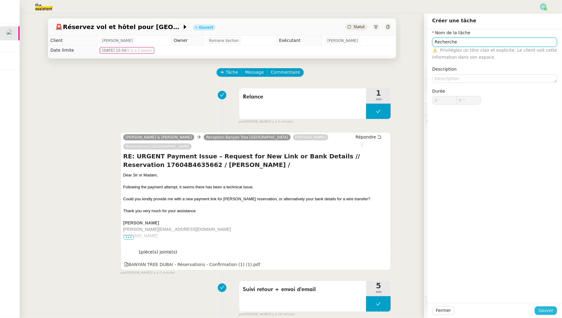
type input "Recherche"
click at [541, 312] on span "Sauver" at bounding box center [546, 310] width 15 height 7
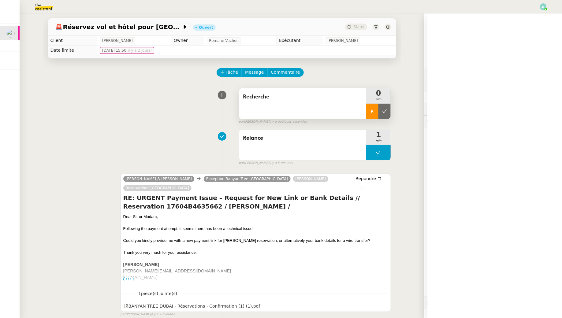
click at [370, 113] on icon at bounding box center [372, 111] width 5 height 5
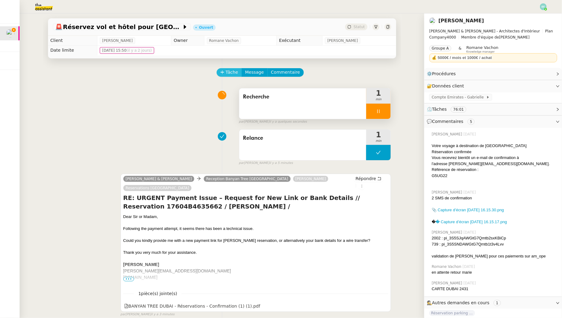
click at [232, 76] on button "Tâche" at bounding box center [229, 72] width 25 height 9
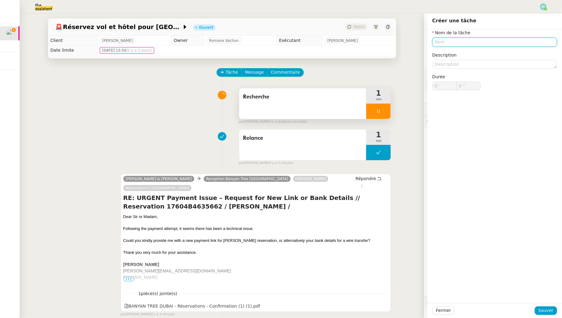
click at [443, 39] on input "text" at bounding box center [494, 42] width 125 height 9
type input "Envoi d'email"
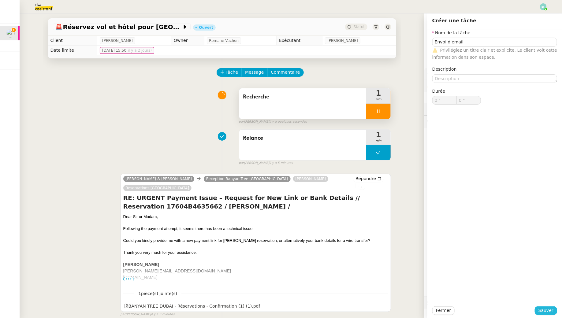
click at [545, 311] on span "Sauver" at bounding box center [546, 310] width 15 height 7
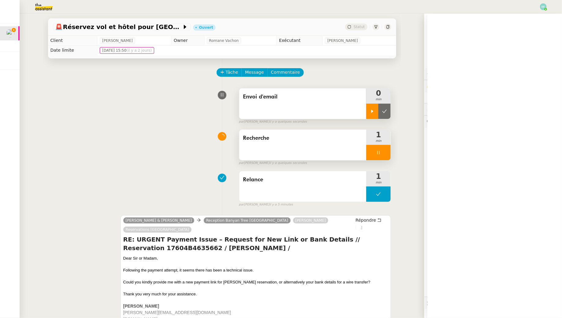
click at [372, 106] on div at bounding box center [372, 111] width 12 height 15
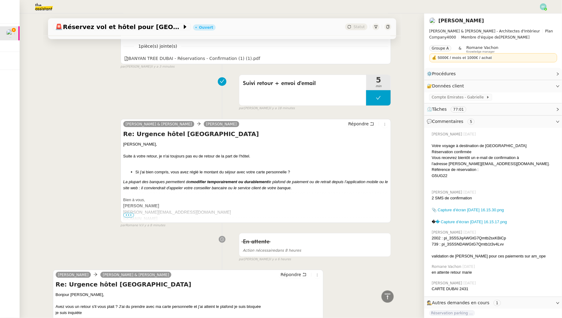
scroll to position [301, 0]
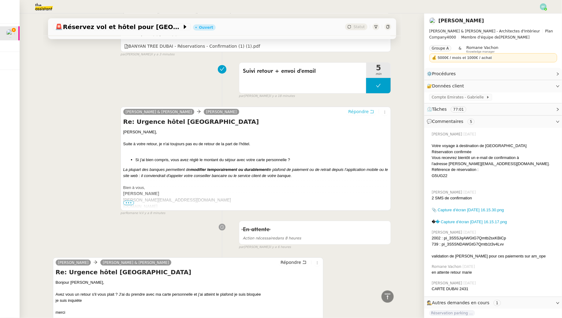
click at [364, 109] on span "Répondre" at bounding box center [358, 112] width 21 height 6
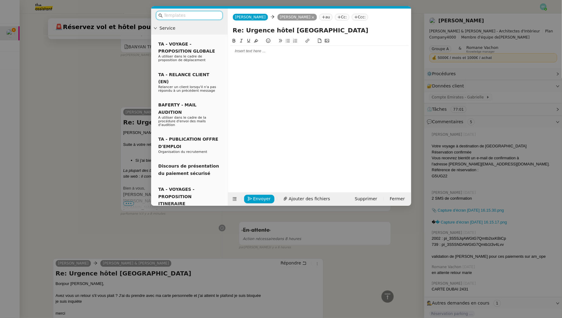
scroll to position [348, 0]
click at [309, 49] on div at bounding box center [319, 51] width 178 height 6
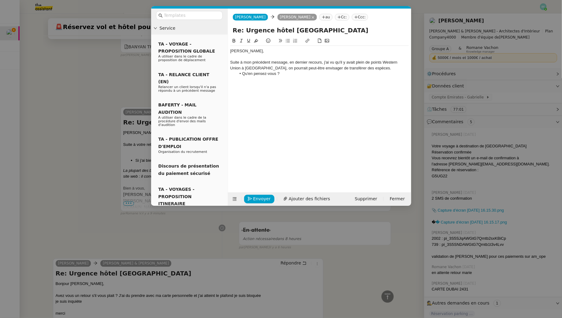
scroll to position [386, 0]
click at [323, 62] on div "Suite à mon précédent message, en dernier recours, j'ai vu qu'il y avait plein …" at bounding box center [319, 65] width 178 height 11
click at [264, 69] on div "Suite à mon précédent message, en dernier recours, si votre banque ne peut augm…" at bounding box center [319, 68] width 178 height 17
click at [282, 70] on div "Suite à mon précédent message, en dernier recours, si votre banque ne peut augm…" at bounding box center [319, 68] width 178 height 17
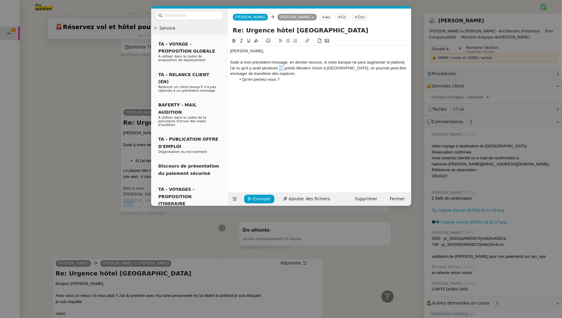
click at [282, 70] on div "Suite à mon précédent message, en dernier recours, si votre banque ne peut augm…" at bounding box center [319, 68] width 178 height 17
click at [274, 74] on div "Suite à mon précédent message, en dernier recours, si votre banque ne peut augm…" at bounding box center [319, 68] width 178 height 17
click at [395, 68] on div "Suite à mon précédent message, en dernier recours, si votre banque ne peut augm…" at bounding box center [319, 68] width 178 height 17
click at [314, 76] on div "Suite à mon précédent message, en dernier recours, si votre banque ne peut augm…" at bounding box center [319, 68] width 178 height 17
click at [303, 82] on div "[PERSON_NAME], Suite à mon précédent message, en dernier recours, si votre banq…" at bounding box center [319, 65] width 178 height 39
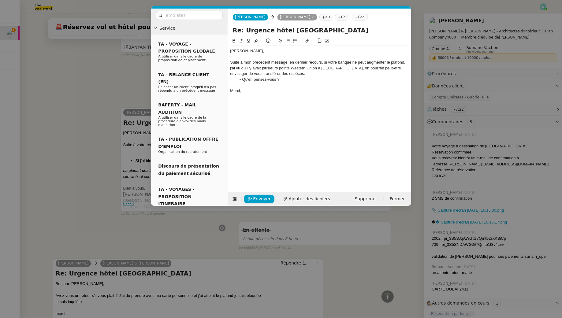
scroll to position [398, 0]
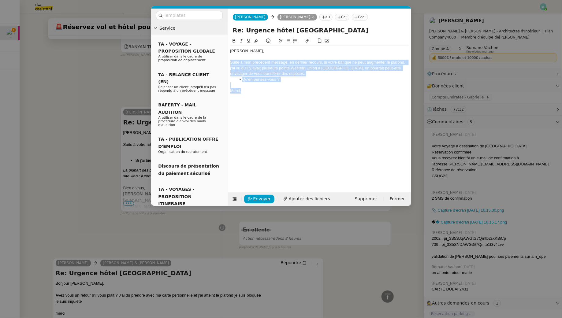
drag, startPoint x: 248, startPoint y: 92, endPoint x: 228, endPoint y: 34, distance: 61.4
click at [228, 34] on form "[PERSON_NAME] au Cc: Ccc: Re: Urgence hôtel dubai [PERSON_NAME], Suite à mon pr…" at bounding box center [320, 107] width 184 height 197
click at [246, 89] on div "Merci," at bounding box center [319, 91] width 178 height 6
drag, startPoint x: 249, startPoint y: 92, endPoint x: 217, endPoint y: 34, distance: 65.7
click at [217, 34] on nz-layout "Service TA - VOYAGE - PROPOSITION GLOBALE A utiliser dans le cadre de propositi…" at bounding box center [281, 107] width 260 height 197
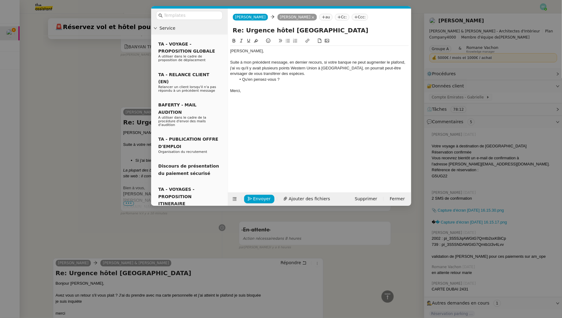
scroll to position [0, 0]
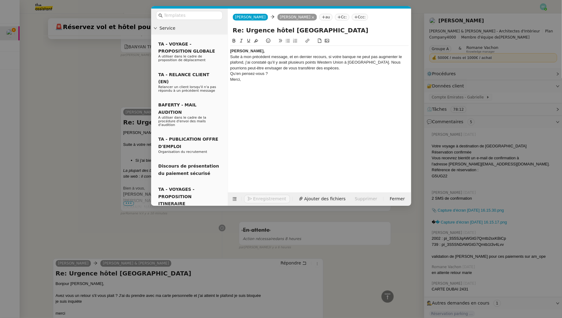
click at [250, 52] on div "[PERSON_NAME]," at bounding box center [319, 51] width 178 height 6
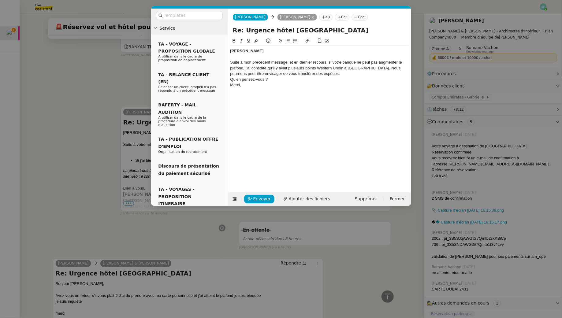
scroll to position [390, 0]
drag, startPoint x: 250, startPoint y: 52, endPoint x: 226, endPoint y: 47, distance: 24.5
click at [226, 47] on nz-layout "Service TA - VOYAGE - PROPOSITION GLOBALE A utiliser dans le cadre de propositi…" at bounding box center [281, 107] width 260 height 197
click at [232, 39] on icon at bounding box center [234, 41] width 4 height 4
click at [314, 74] on div "Suite à mon précédent message, et en dernier recours, si votre banque ne peut p…" at bounding box center [319, 68] width 178 height 17
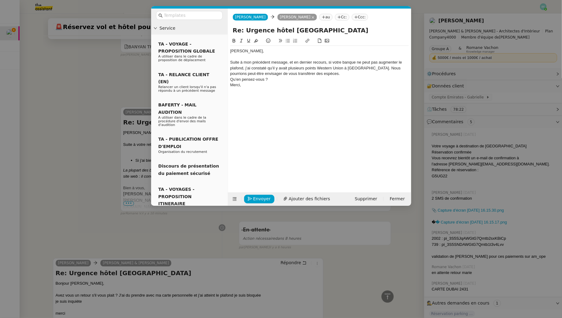
click at [361, 68] on div "Suite à mon précédent message, et en dernier recours, si votre banque ne peut p…" at bounding box center [319, 68] width 178 height 17
click at [382, 73] on li "Nous pourrions peut-être envisager de vous transférer des espèces." at bounding box center [322, 74] width 173 height 6
click at [318, 85] on div "Merci," at bounding box center [319, 85] width 178 height 6
click at [317, 81] on li "Qu’en pensez-vous ?" at bounding box center [322, 80] width 173 height 6
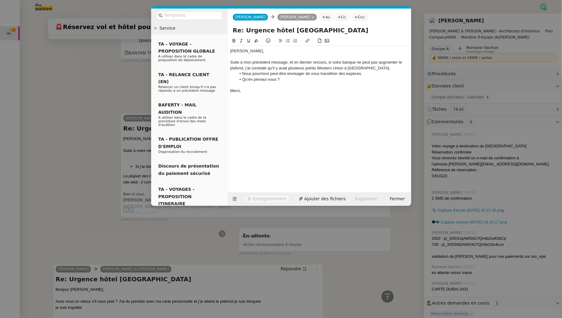
scroll to position [410, 0]
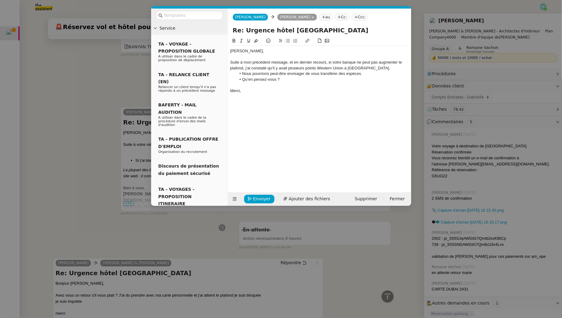
click at [265, 69] on div "Suite à mon précédent message, et en dernier recours, si votre banque ne peut p…" at bounding box center [319, 65] width 178 height 11
click at [290, 80] on li "Qu’en pensez-vous ?" at bounding box center [322, 80] width 173 height 6
click at [242, 73] on li "Nous pourrions peut-être envisager de vous transférer des espèces." at bounding box center [322, 74] width 173 height 6
click at [86, 75] on nz-modal-container "Service TA - VOYAGE - PROPOSITION GLOBALE A utiliser dans le cadre de propositi…" at bounding box center [281, 159] width 562 height 318
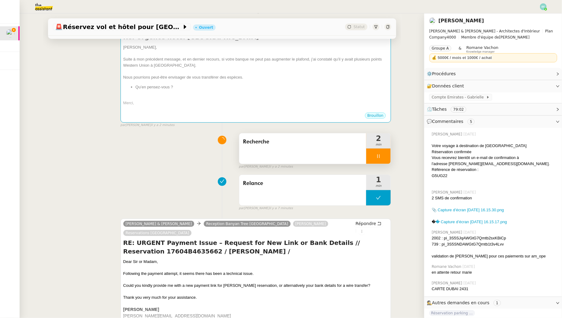
scroll to position [0, 0]
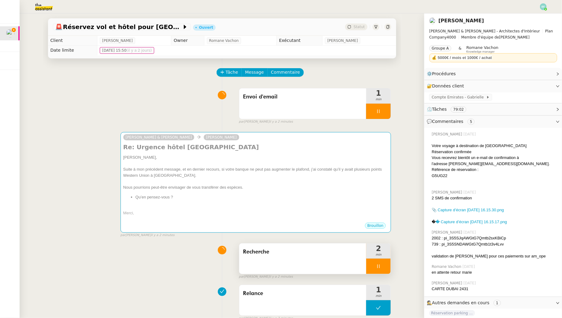
click at [382, 265] on div at bounding box center [378, 266] width 24 height 15
click at [387, 265] on icon at bounding box center [384, 266] width 5 height 5
click at [375, 271] on button at bounding box center [378, 266] width 24 height 15
click at [375, 271] on div at bounding box center [372, 266] width 12 height 15
click at [378, 116] on div at bounding box center [378, 111] width 24 height 15
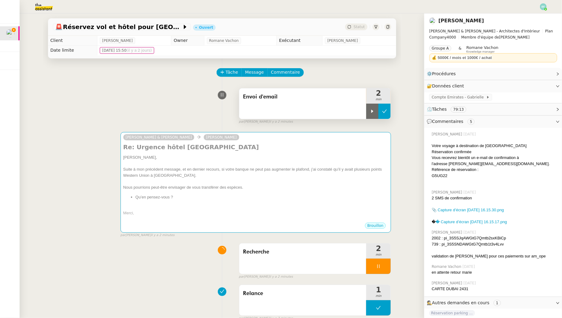
click at [387, 115] on button at bounding box center [385, 111] width 12 height 15
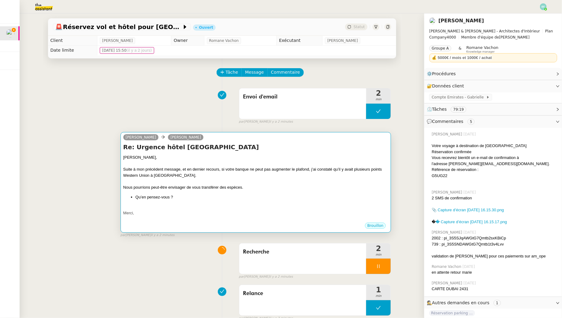
click at [283, 188] on div "Nous pourrions peut-être envisager de vous transférer des espèces." at bounding box center [255, 188] width 265 height 6
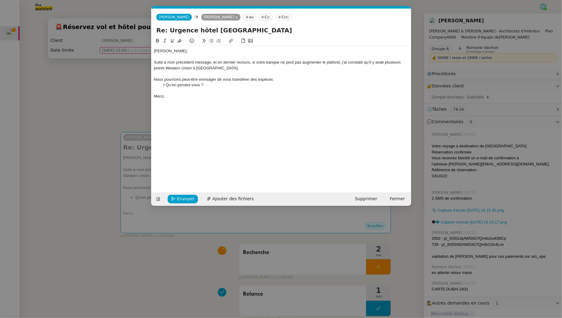
scroll to position [0, 13]
click at [265, 86] on li "Qu’en pensez-vous ?" at bounding box center [284, 85] width 249 height 6
click at [168, 91] on li "Le cas échéant, quel montant ?" at bounding box center [284, 91] width 249 height 6
click at [182, 196] on span "Envoyer" at bounding box center [185, 199] width 17 height 7
click at [182, 196] on span "Confirmer l'envoi" at bounding box center [195, 199] width 37 height 7
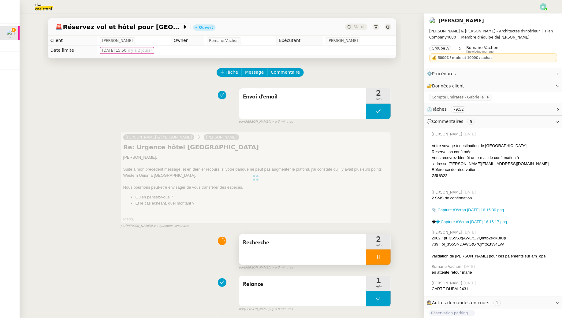
click at [383, 254] on div at bounding box center [378, 257] width 24 height 15
click at [388, 255] on button at bounding box center [385, 257] width 12 height 15
click at [379, 251] on button at bounding box center [378, 257] width 24 height 15
click at [372, 256] on icon at bounding box center [373, 257] width 2 height 3
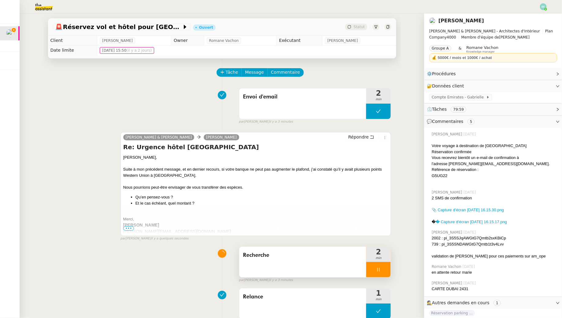
click at [384, 269] on div at bounding box center [378, 269] width 24 height 15
click at [385, 269] on icon at bounding box center [384, 269] width 5 height 5
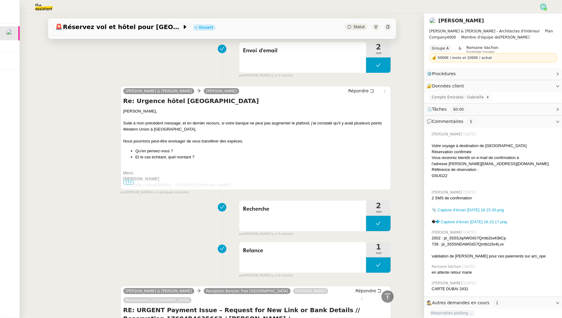
scroll to position [0, 0]
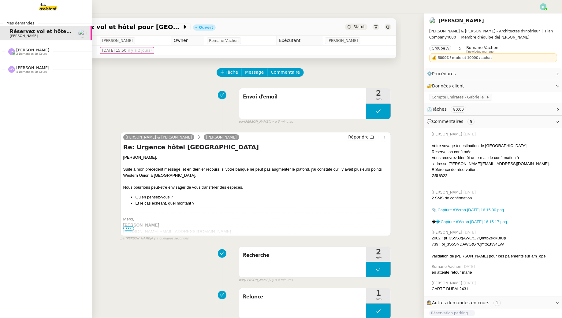
click at [13, 33] on span "Réservez vol et hôtel pour [GEOGRAPHIC_DATA] / [GEOGRAPHIC_DATA] // Banyan" at bounding box center [121, 31] width 222 height 6
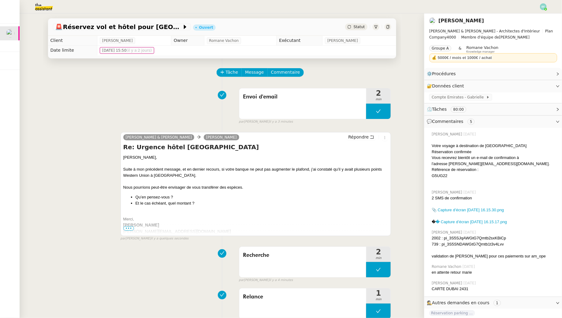
click at [128, 229] on span "•••" at bounding box center [128, 228] width 11 height 4
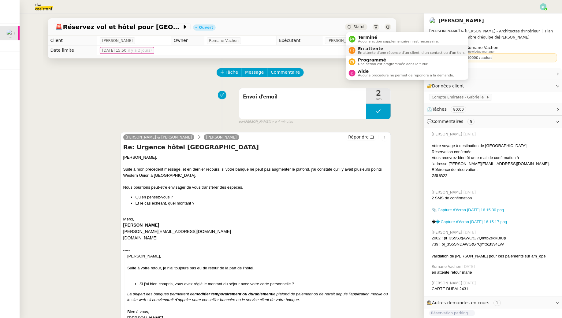
click at [357, 54] on div "En attente En attente d'une réponse d'un client, d'un contact ou d'un tiers." at bounding box center [411, 50] width 110 height 8
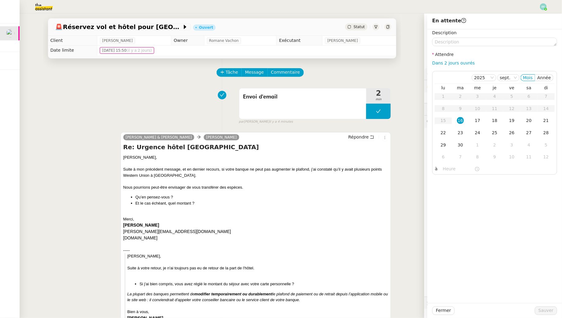
click at [243, 128] on div "Camille Audrey & Gabrielle Audrey Chuquet Répondre Re: Urgence hôtel dubai Audr…" at bounding box center [222, 276] width 338 height 298
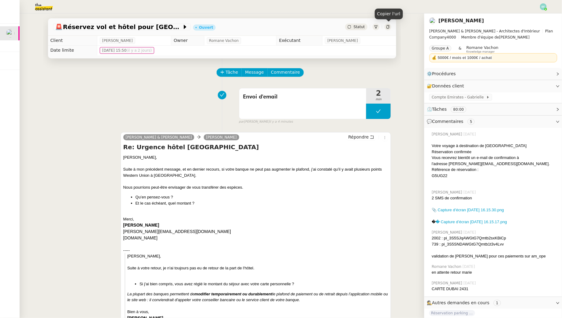
click at [388, 25] on icon at bounding box center [388, 27] width 4 height 4
click at [290, 71] on span "Commentaire" at bounding box center [285, 72] width 29 height 7
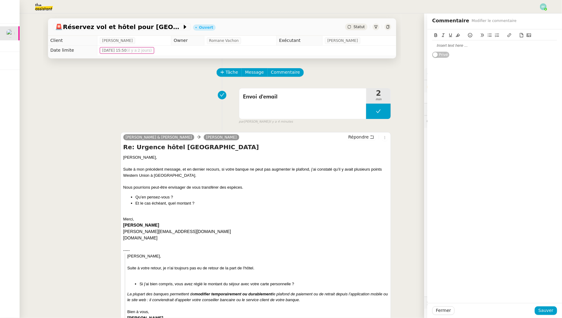
click at [438, 45] on div at bounding box center [494, 46] width 125 height 6
click at [487, 48] on div "@CDP possible de garder un oeil sur cette demande urgente ?" at bounding box center [494, 46] width 125 height 6
click at [0, 0] on lt-span "œ il" at bounding box center [0, 0] width 0 height 0
click at [546, 47] on div "@CDP possible de garder un œil sur cette demande urgente ?" at bounding box center [494, 46] width 125 height 6
click at [544, 44] on div "@CDP possible de garder un œil sur cette demande urgente ?" at bounding box center [494, 46] width 125 height 6
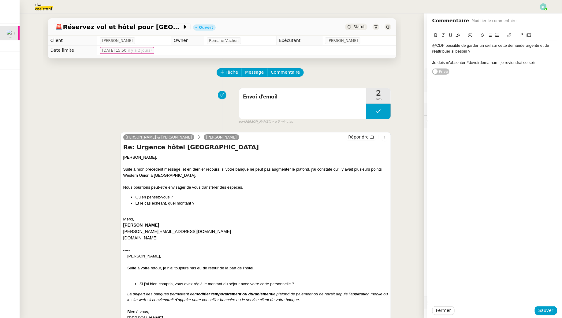
click at [540, 59] on div at bounding box center [494, 57] width 125 height 6
click at [540, 62] on div "Je dois m'absenter #devoirdemaman , je reviendrai ce soir" at bounding box center [494, 63] width 125 height 6
click at [461, 69] on div at bounding box center [494, 68] width 125 height 6
click at [547, 316] on div "Fermer Sauver" at bounding box center [495, 310] width 135 height 15
click at [545, 312] on span "Sauver" at bounding box center [546, 310] width 15 height 7
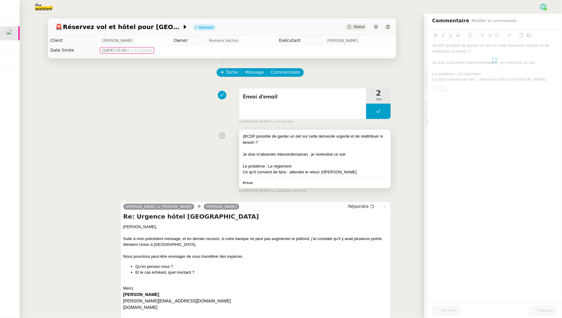
click at [361, 161] on div at bounding box center [315, 160] width 144 height 6
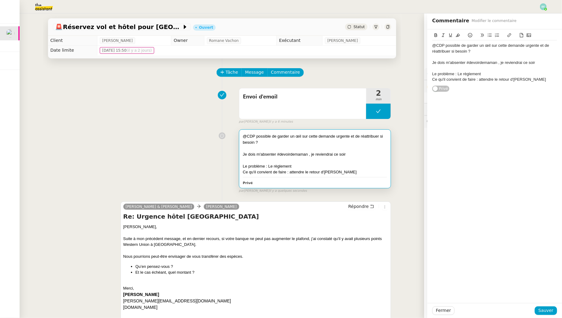
click at [489, 74] on div "Le problème : Le règlement" at bounding box center [494, 74] width 125 height 6
click at [533, 90] on div "Ce qu'il convient de faire : attendre le retour d'Audrey" at bounding box center [494, 91] width 125 height 6
click at [442, 95] on div "Ce qu'il convient de faire : attendre le retour d'Audrey, voir s'il y a un règl…" at bounding box center [494, 93] width 125 height 11
click at [489, 96] on div "Ce qu'il convient de faire : attendre le retour d'Audrey, voir s'il y a un vire…" at bounding box center [494, 93] width 125 height 11
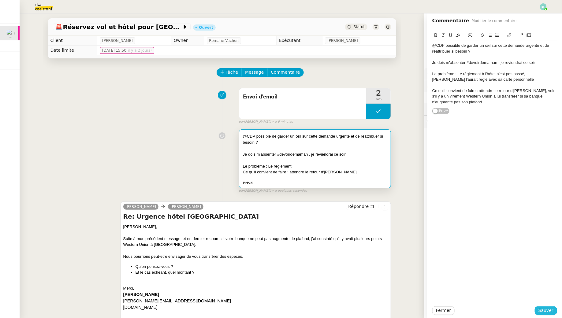
click at [541, 312] on span "Sauver" at bounding box center [546, 310] width 15 height 7
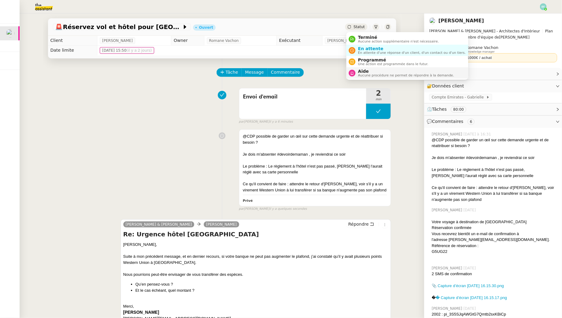
click at [359, 74] on span "Aucune procédure ne permet de répondre à la demande." at bounding box center [406, 75] width 96 height 3
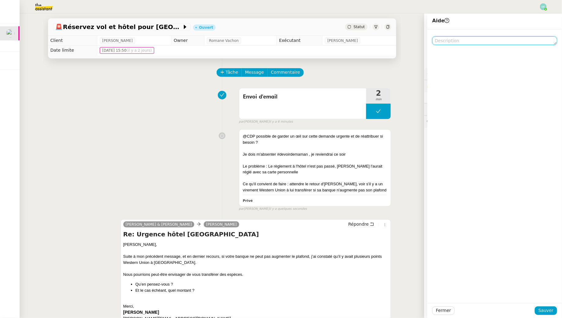
click at [443, 42] on textarea at bounding box center [494, 40] width 125 height 9
type textarea "@CDP"
click at [549, 311] on span "Sauver" at bounding box center [546, 310] width 15 height 7
